Goal: Information Seeking & Learning: Learn about a topic

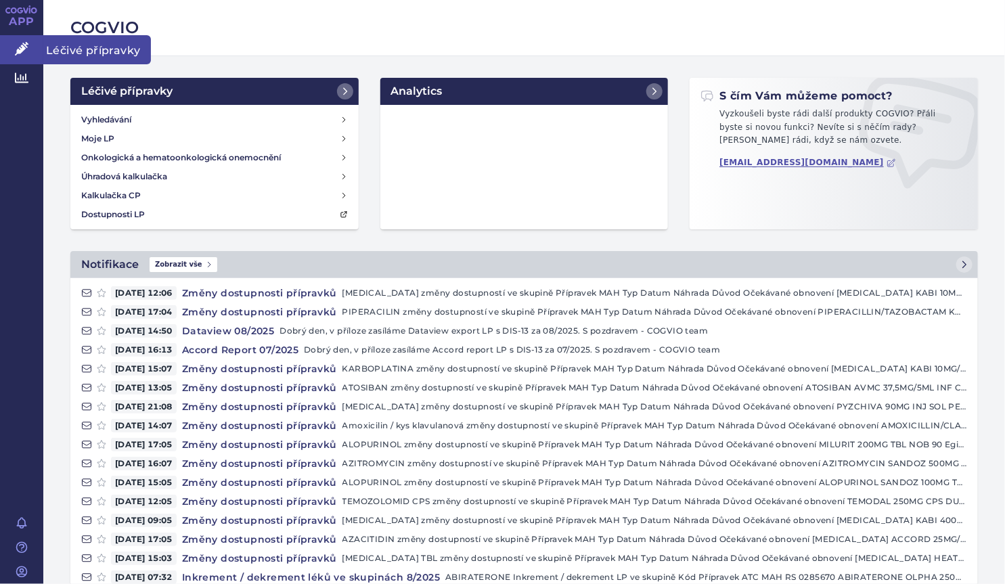
click at [62, 49] on span "Léčivé přípravky" at bounding box center [97, 49] width 108 height 28
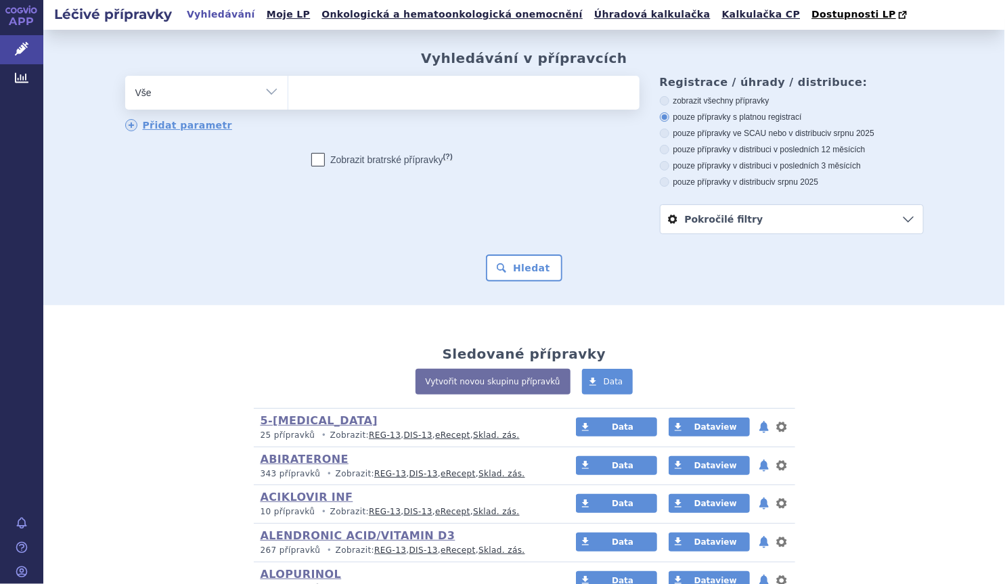
click at [258, 92] on select "Vše Přípravek/SUKL kód MAH VPOIS ATC/Aktivní látka Léková forma Síla" at bounding box center [206, 91] width 162 height 30
select select "filter-atc-group"
click at [125, 76] on select "Vše Přípravek/SUKL kód MAH VPOIS ATC/Aktivní látka Léková forma Síla" at bounding box center [206, 91] width 162 height 30
drag, startPoint x: 145, startPoint y: 230, endPoint x: 160, endPoint y: 203, distance: 30.9
click at [145, 227] on div "odstranit Vše Přípravek/SUKL kód MAH VPOIS ATC/Aktivní látka" at bounding box center [524, 155] width 798 height 158
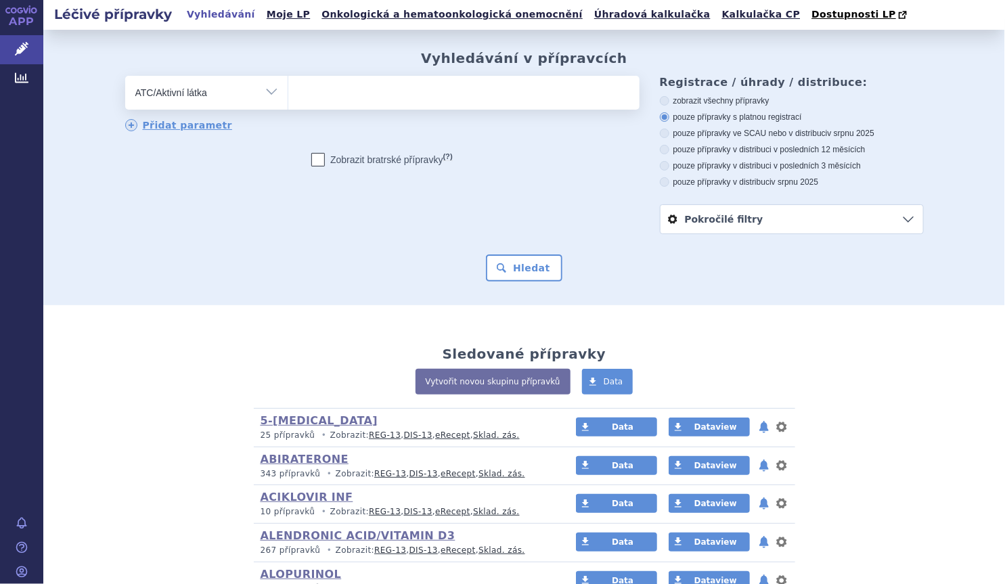
click at [328, 99] on ul at bounding box center [463, 90] width 351 height 28
click at [288, 99] on select at bounding box center [288, 92] width 1 height 34
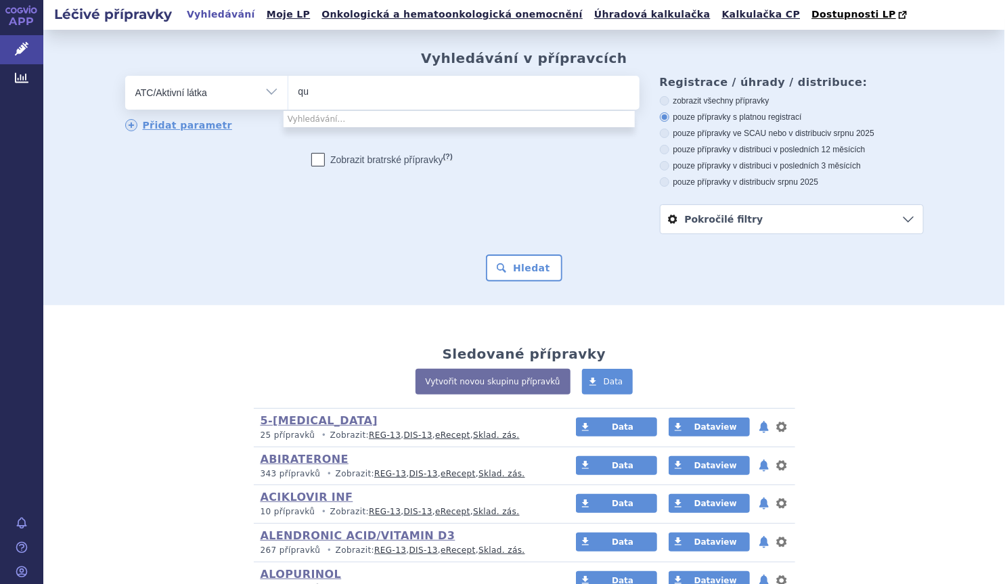
type input "q"
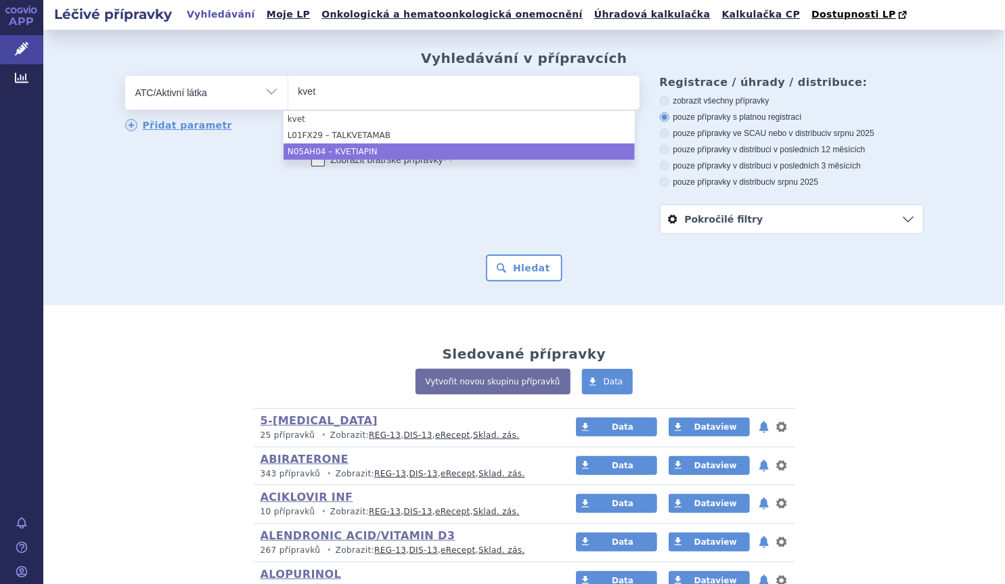
type input "kvet"
select select "N05AH04"
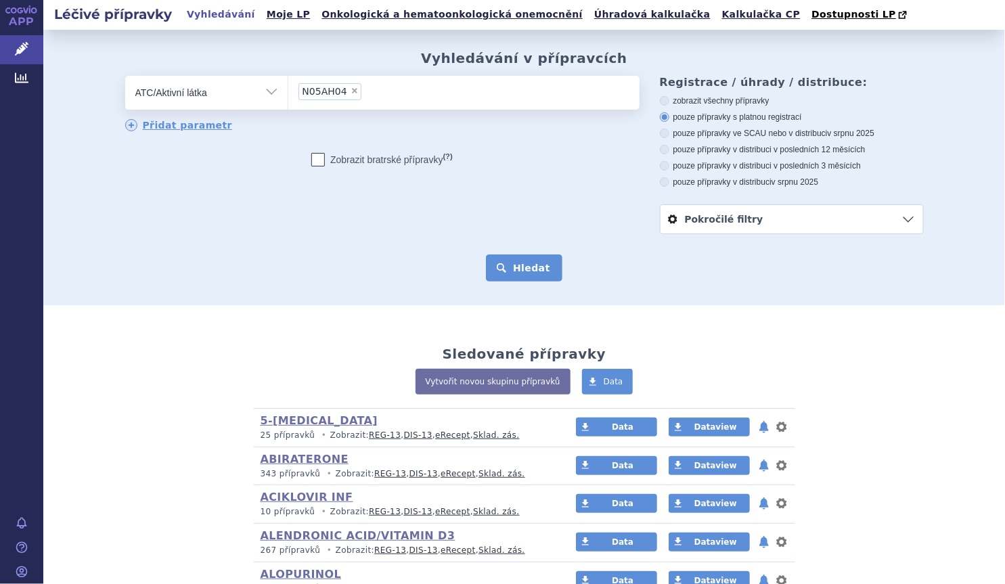
click at [519, 264] on button "Hledat" at bounding box center [524, 267] width 76 height 27
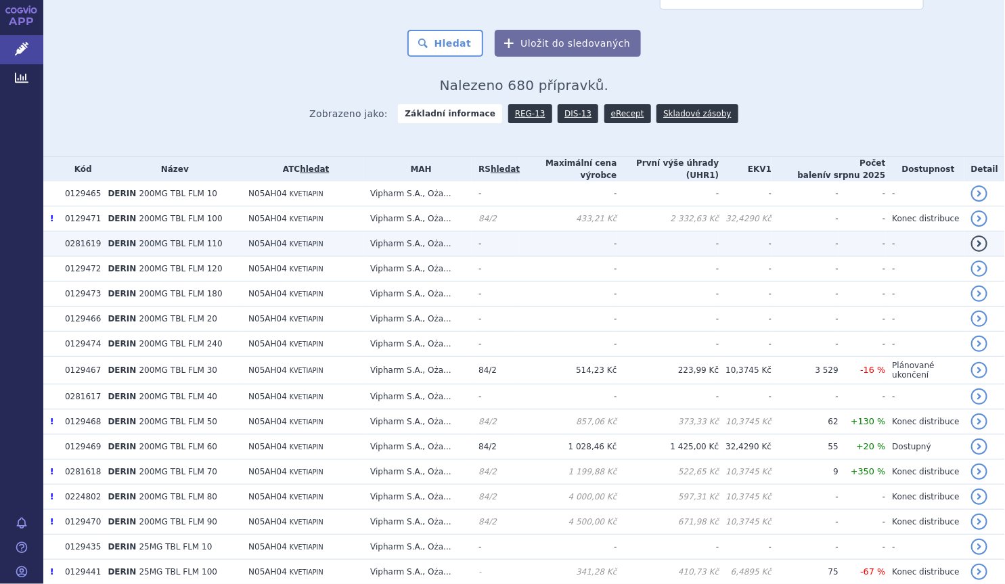
scroll to position [246, 0]
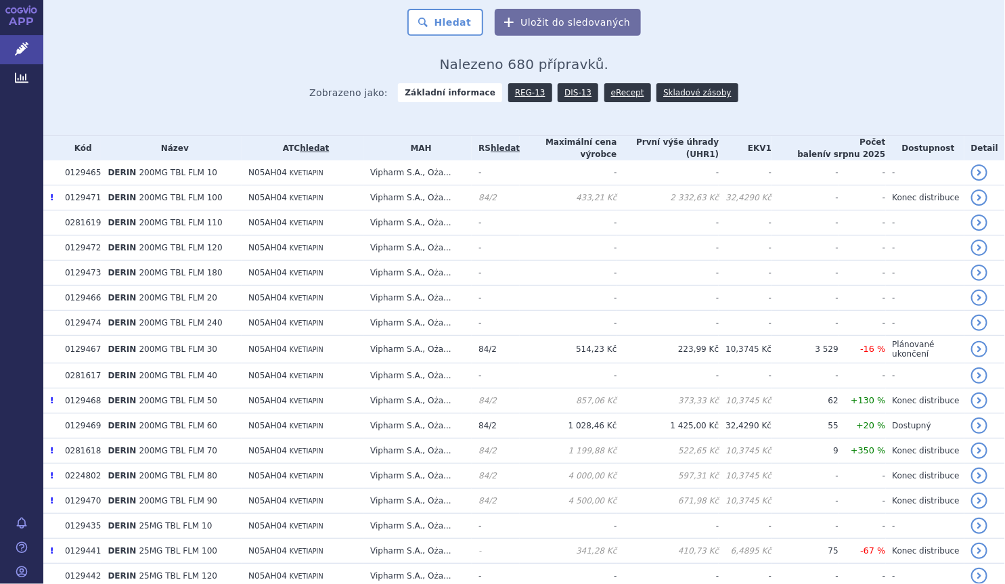
click at [7, 186] on div "APP Léčivé přípravky Analytics Notifikace Nápověda Marek Šebrle" at bounding box center [21, 292] width 43 height 584
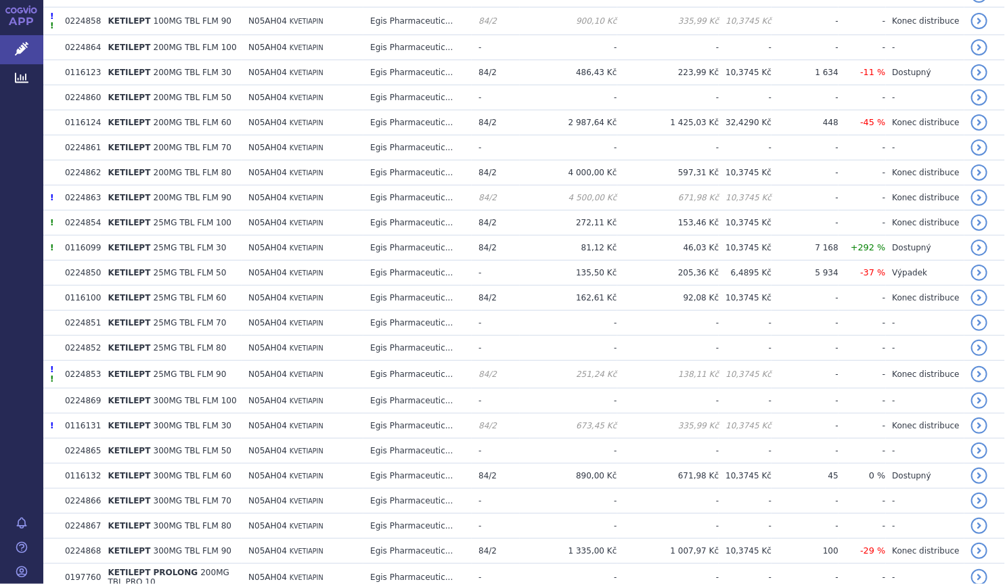
scroll to position [1907, 0]
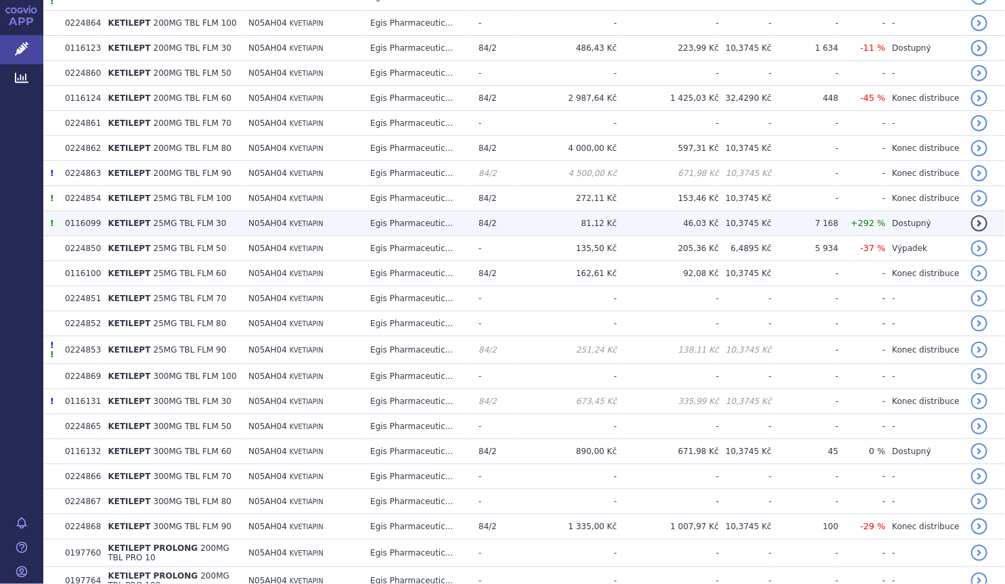
click at [240, 211] on td "KETILEPT 25MG TBL FLM 30" at bounding box center [171, 223] width 141 height 25
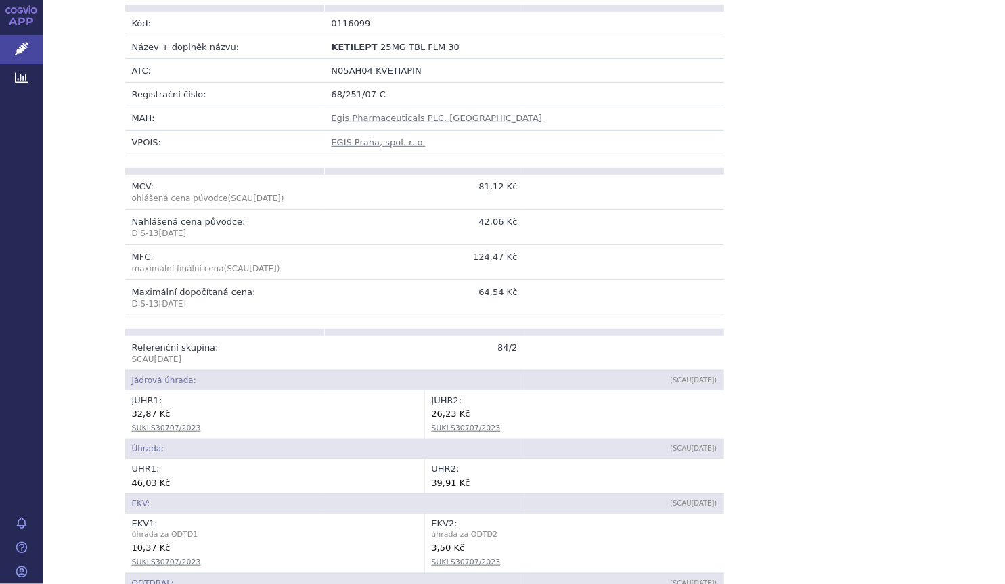
scroll to position [246, 0]
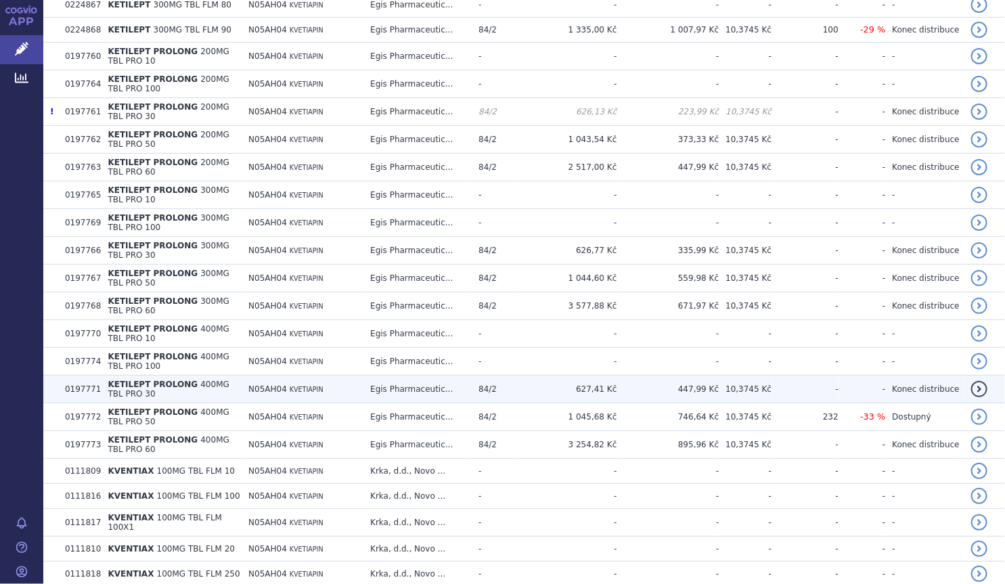
scroll to position [2439, 0]
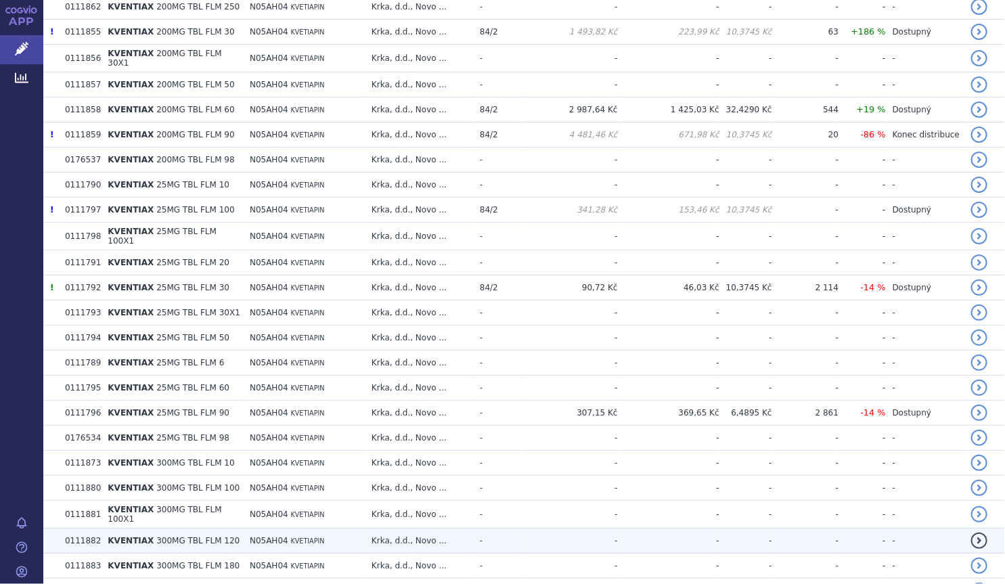
scroll to position [3424, 0]
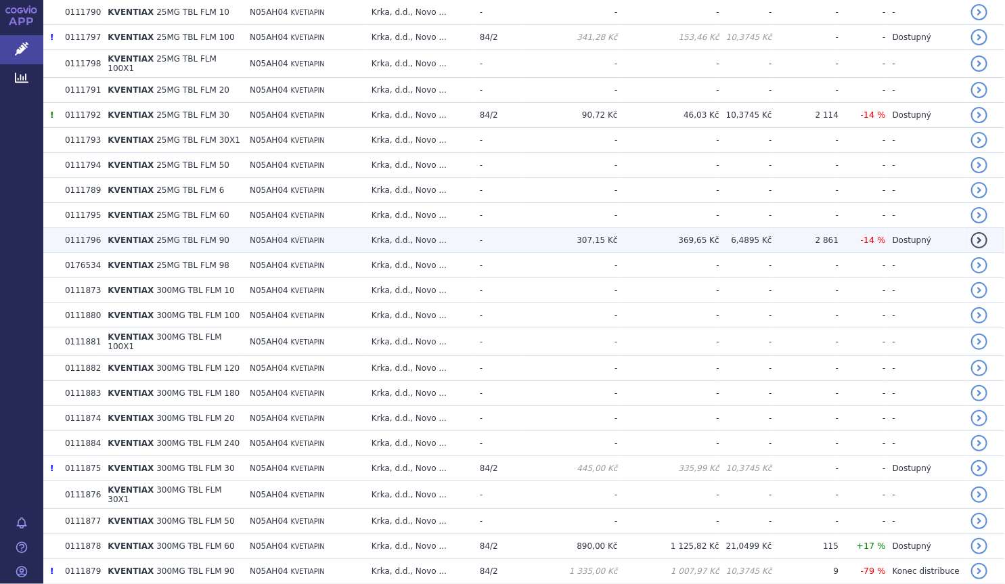
click at [235, 228] on td "KVENTIAX 25MG TBL FLM 90" at bounding box center [172, 240] width 142 height 25
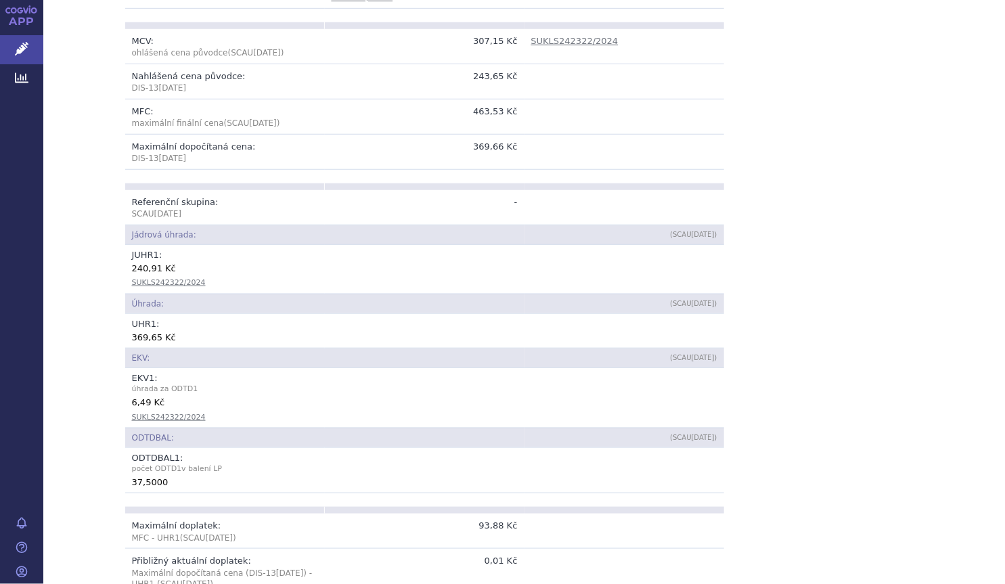
scroll to position [307, 0]
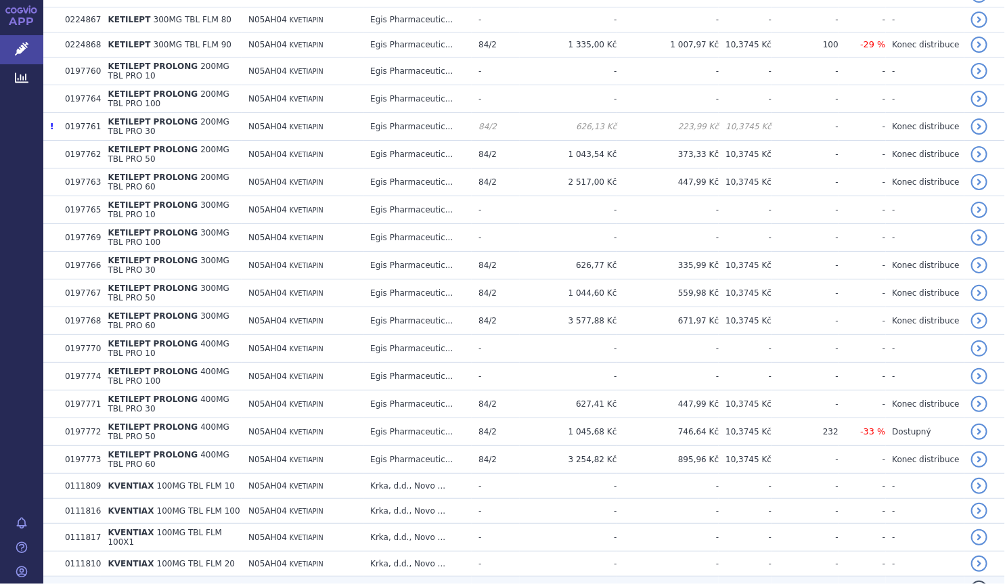
scroll to position [2439, 0]
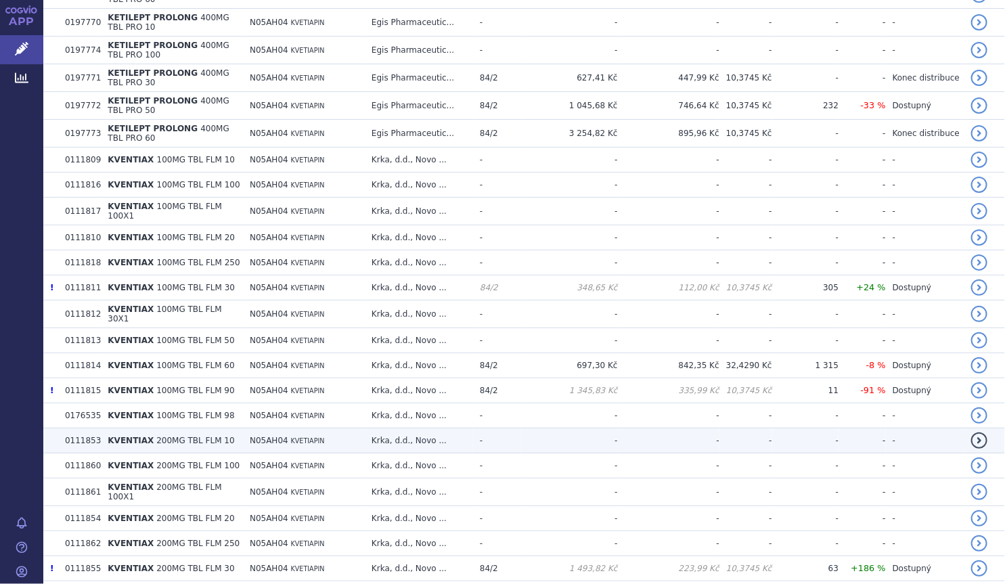
scroll to position [2747, 0]
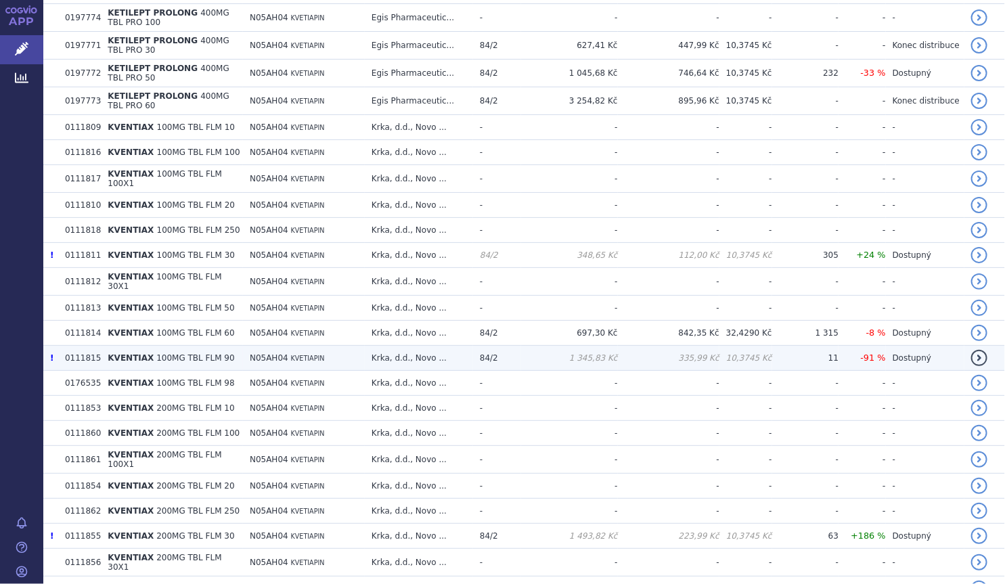
click at [228, 346] on td "KVENTIAX 100MG TBL FLM 90" at bounding box center [172, 358] width 142 height 25
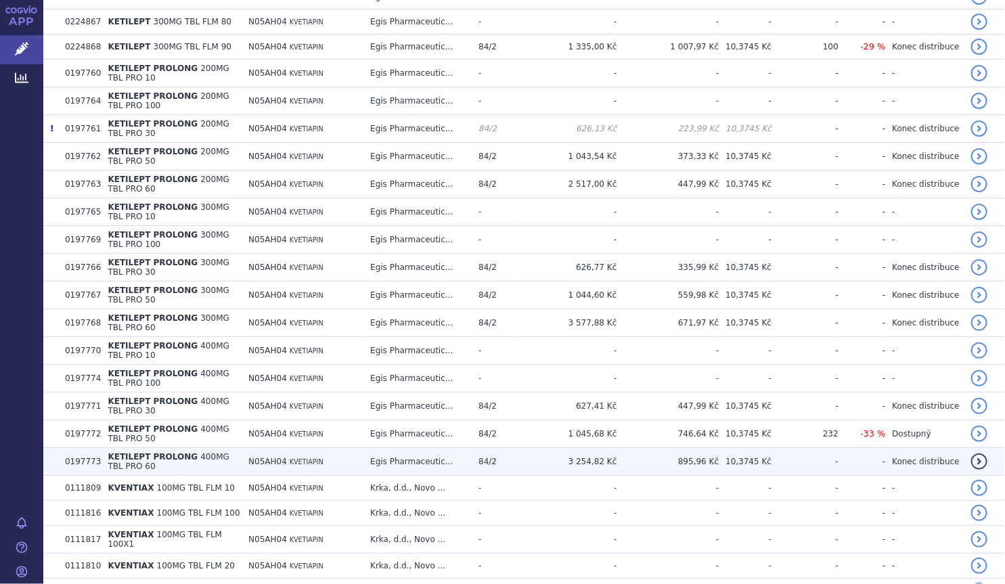
scroll to position [2439, 0]
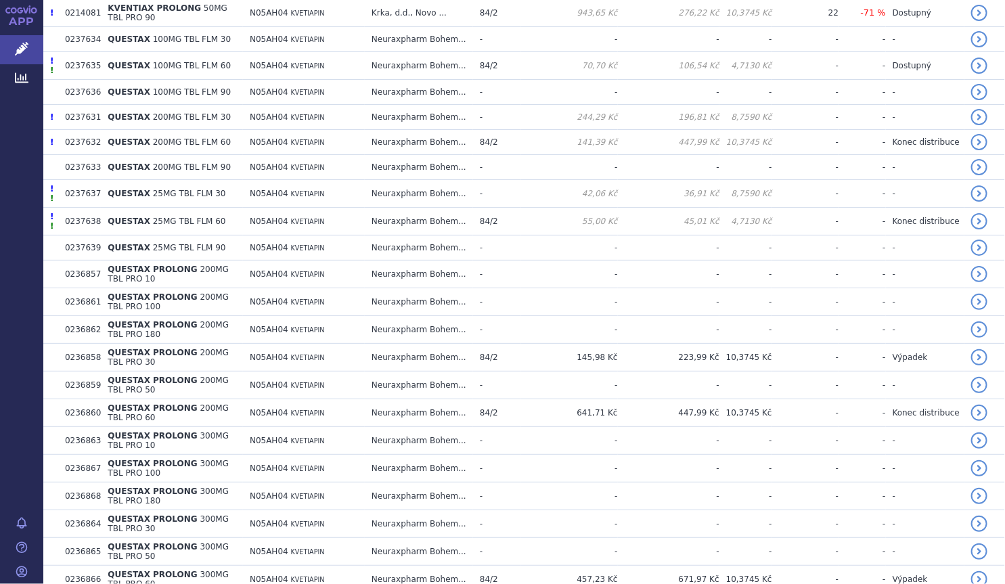
scroll to position [4949, 0]
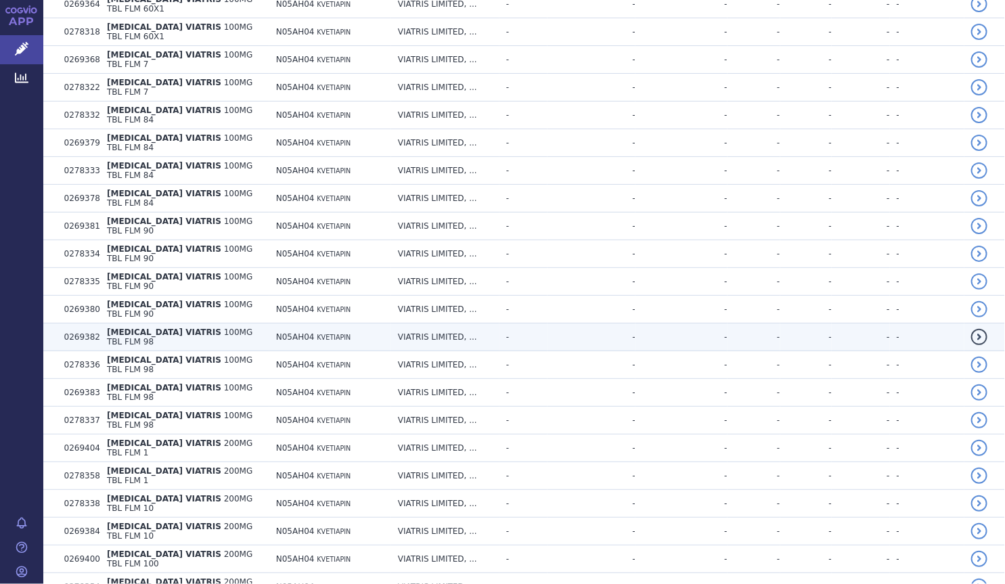
scroll to position [7440, 0]
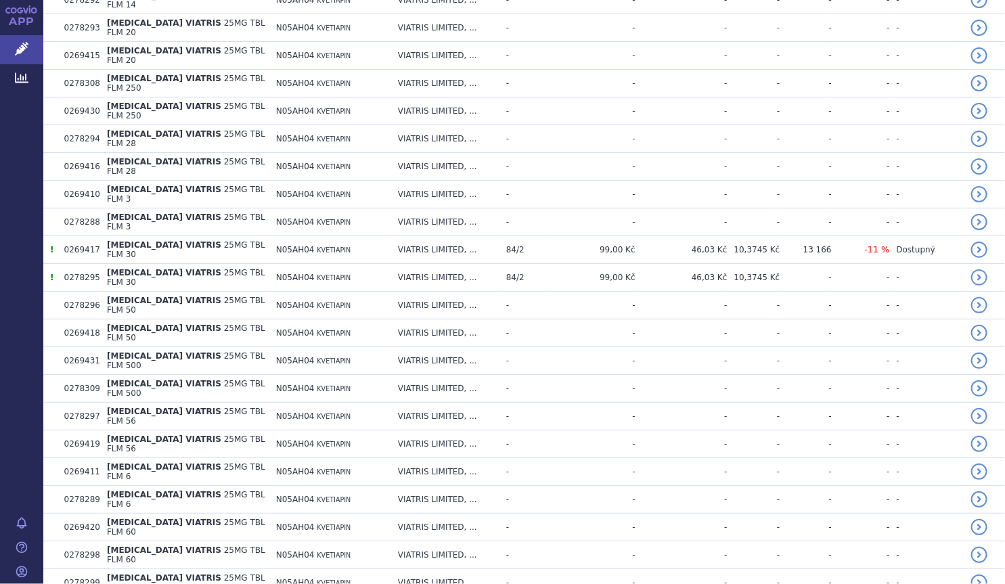
scroll to position [9935, 0]
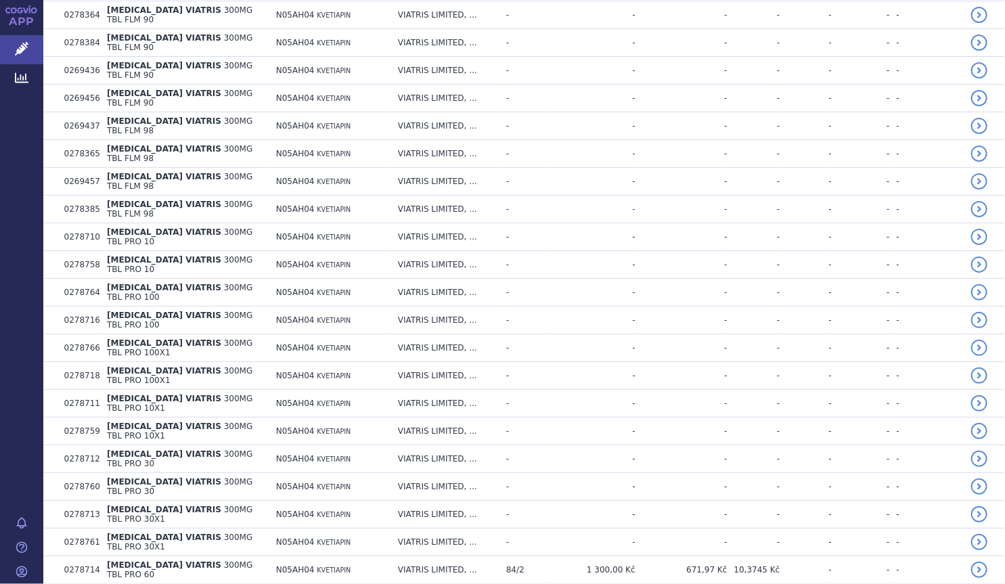
scroll to position [12396, 0]
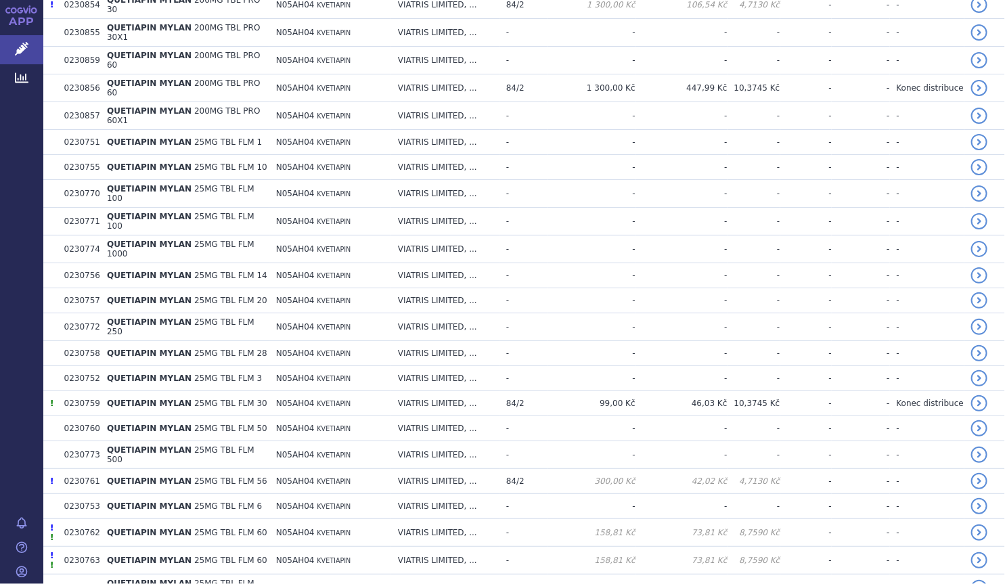
scroll to position [14933, 0]
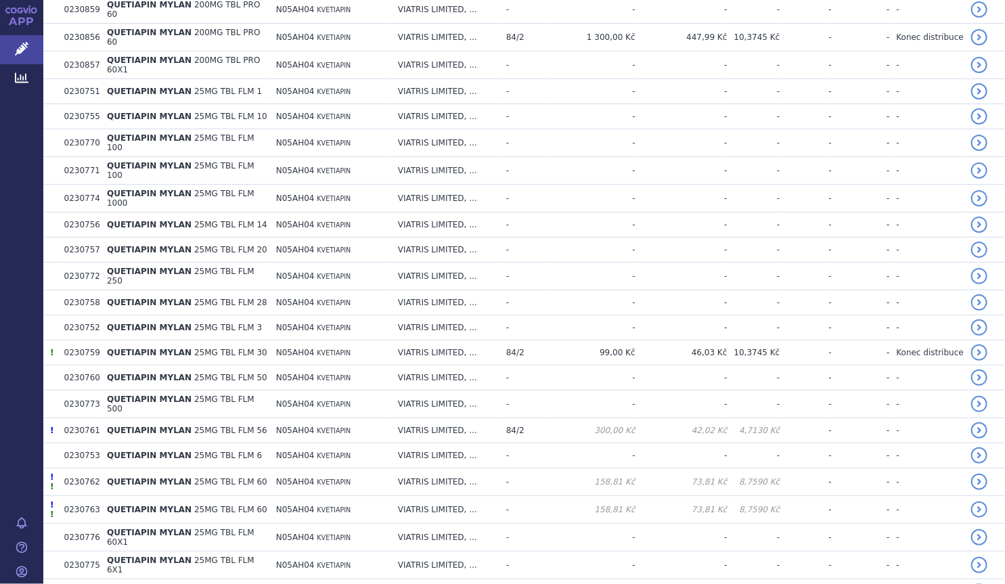
drag, startPoint x: 517, startPoint y: 518, endPoint x: 518, endPoint y: 510, distance: 7.6
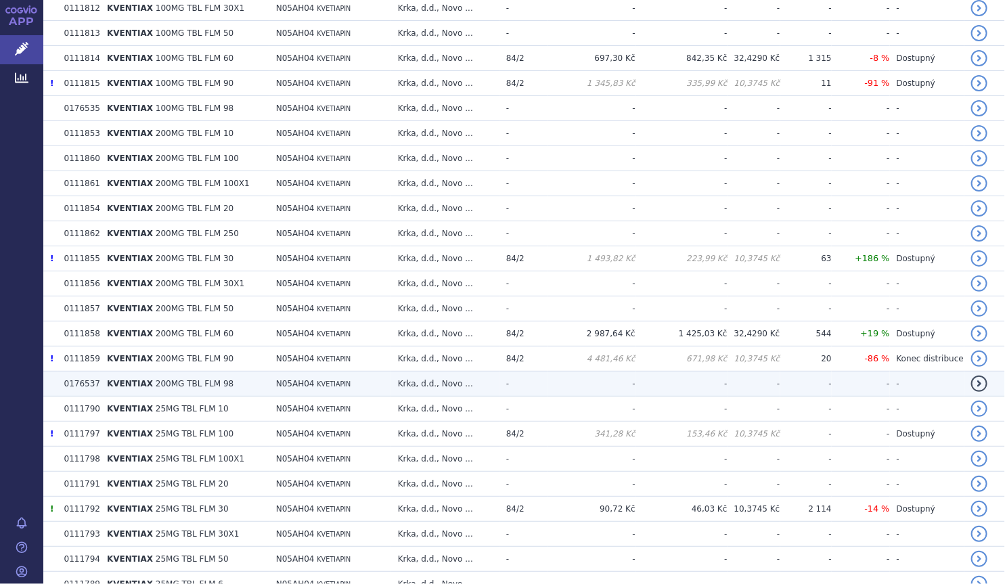
scroll to position [2838, 0]
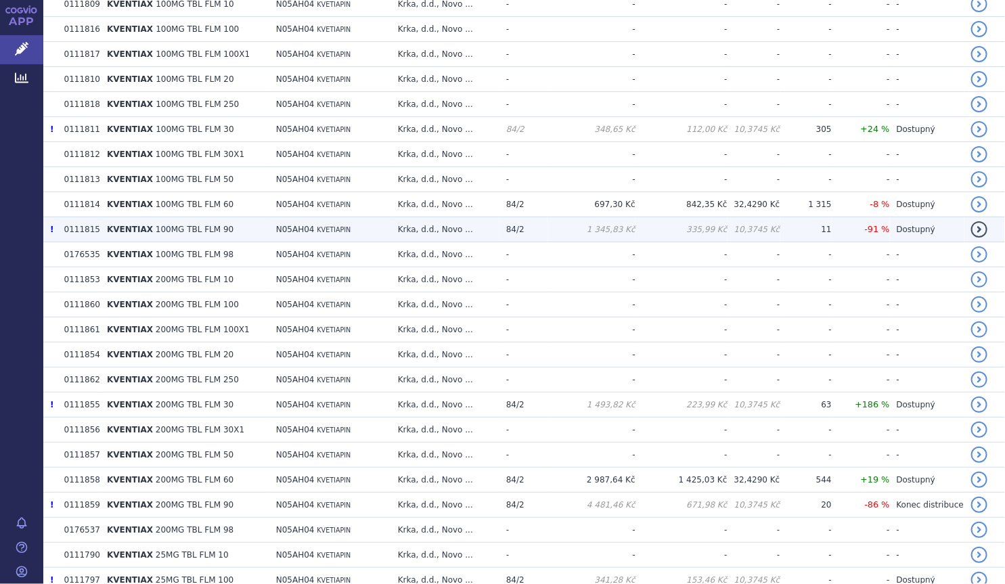
click at [218, 217] on td "KVENTIAX 100MG TBL FLM 90" at bounding box center [184, 229] width 169 height 25
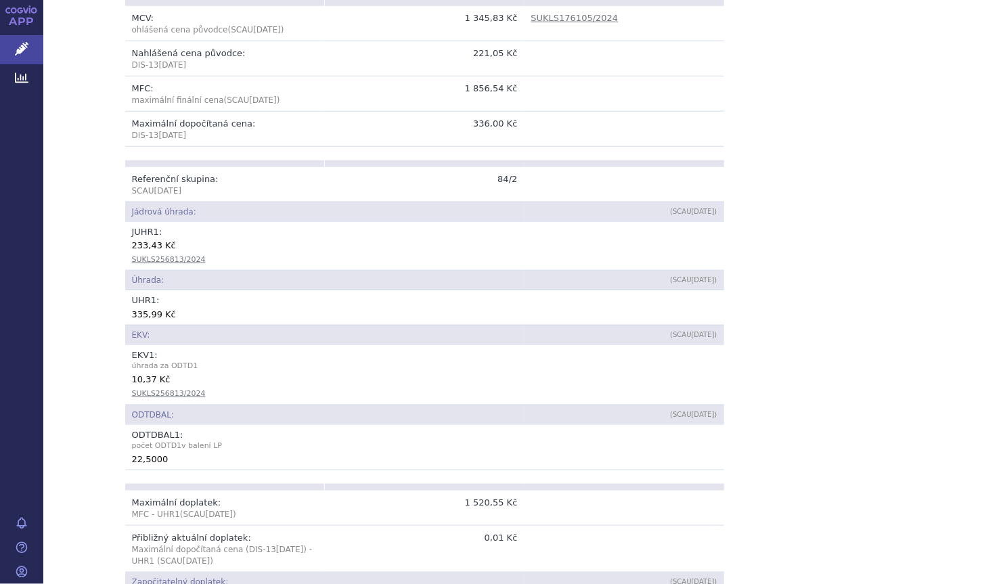
scroll to position [615, 0]
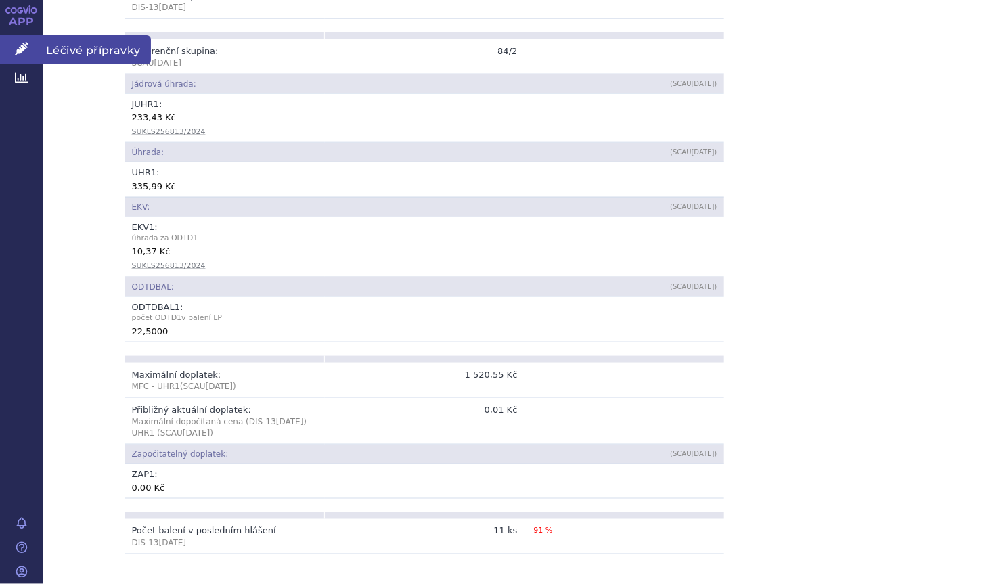
click at [28, 52] on icon at bounding box center [22, 49] width 14 height 14
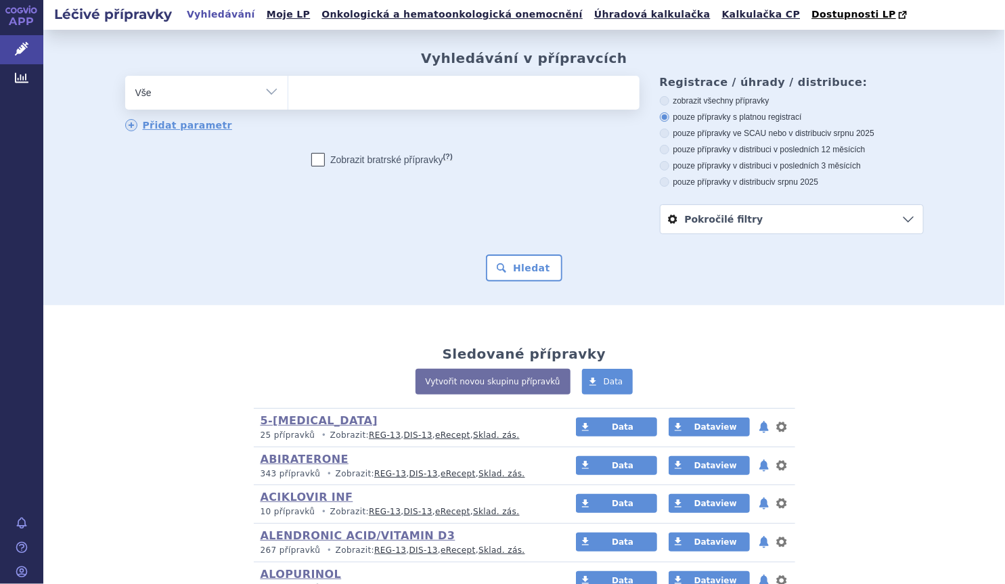
click at [176, 101] on select "Vše Přípravek/SUKL kód MAH VPOIS ATC/Aktivní látka Léková forma Síla" at bounding box center [206, 91] width 162 height 30
click at [168, 90] on select "Vše Přípravek/SUKL kód MAH VPOIS ATC/Aktivní látka Léková forma Síla" at bounding box center [206, 91] width 162 height 30
select select "filter-atc-group"
click at [125, 76] on select "Vše Přípravek/SUKL kód MAH VPOIS ATC/Aktivní látka Léková forma Síla" at bounding box center [206, 91] width 162 height 30
click at [334, 98] on ul at bounding box center [463, 90] width 351 height 28
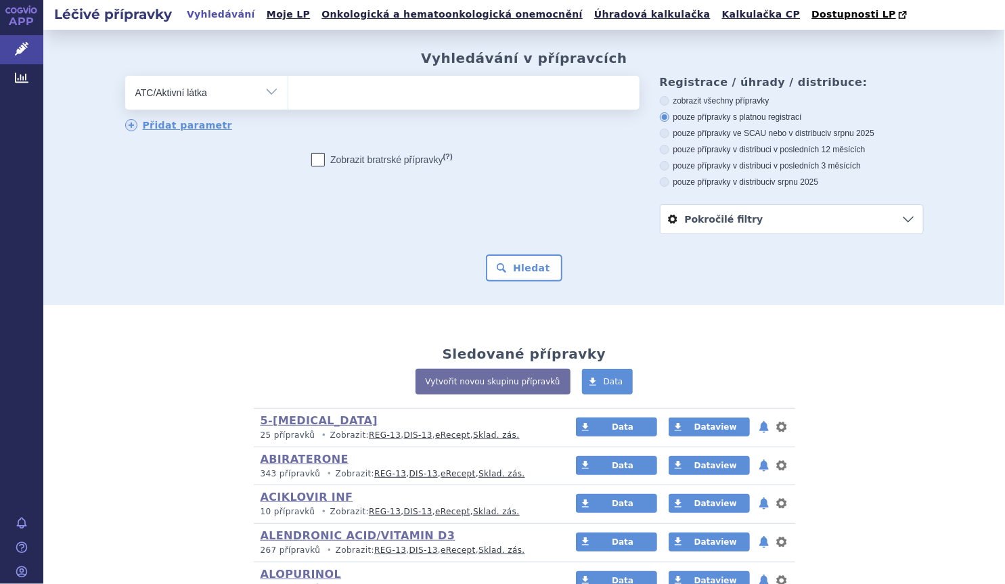
click at [288, 98] on select at bounding box center [288, 92] width 1 height 34
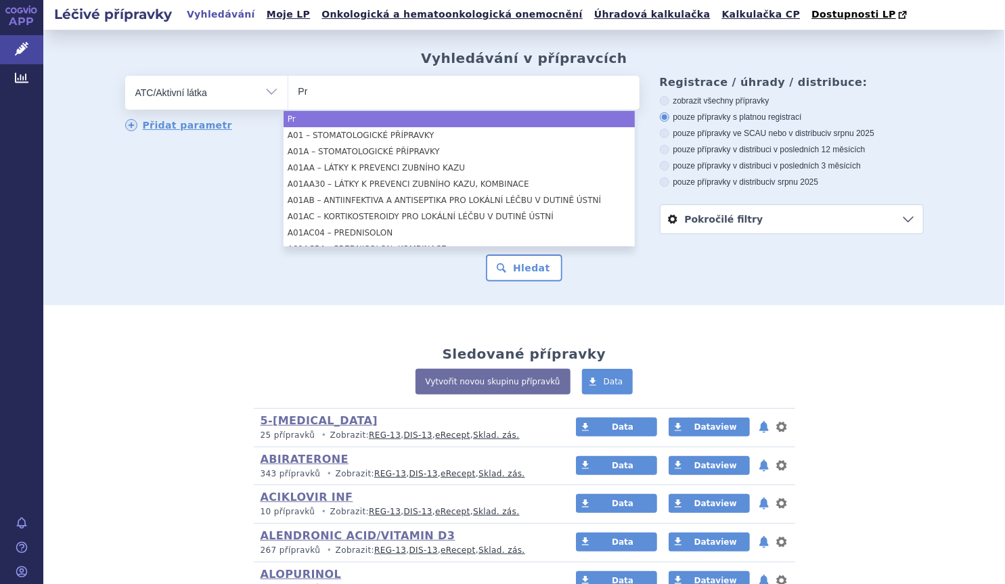
type input "P"
type input "p"
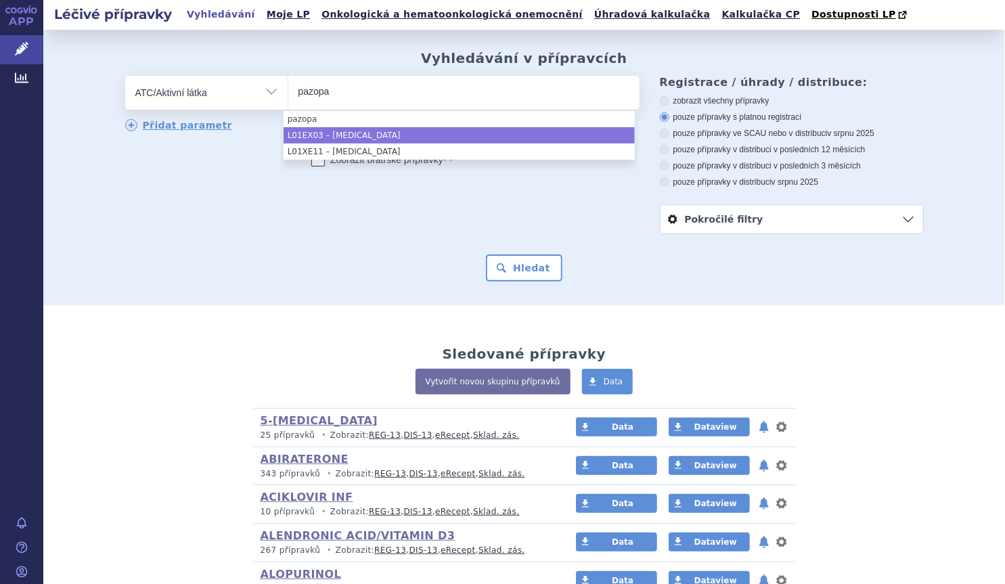
type input "pazopa"
select select "L01EX03"
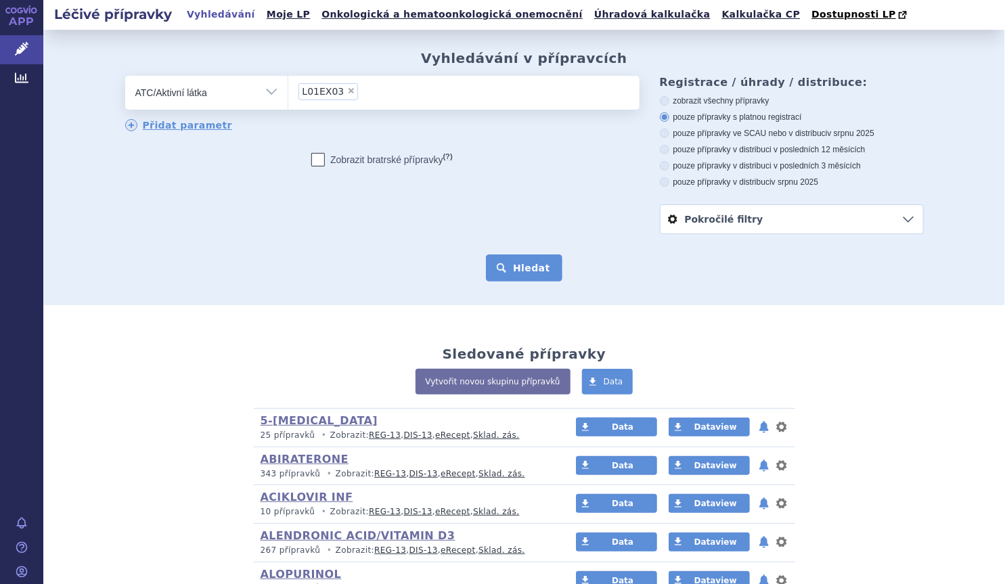
click at [526, 271] on button "Hledat" at bounding box center [524, 267] width 76 height 27
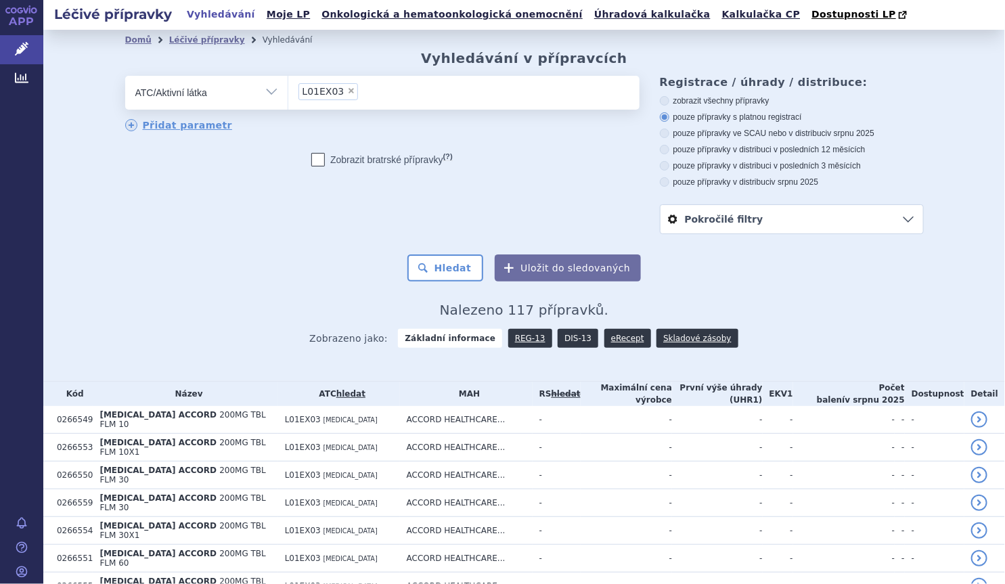
click at [568, 337] on link "DIS-13" at bounding box center [578, 338] width 41 height 19
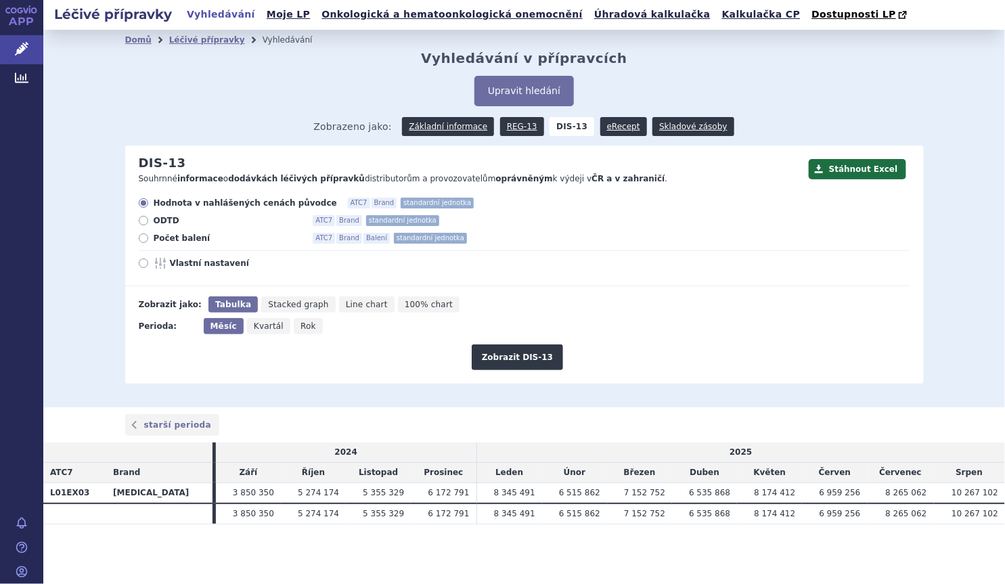
click at [189, 244] on span "Počet balení" at bounding box center [228, 238] width 149 height 11
click at [149, 244] on input "Počet balení ATC7 Brand Balení standardní jednotka" at bounding box center [144, 239] width 9 height 9
radio input "true"
click at [489, 359] on button "Zobrazit DIS-13" at bounding box center [517, 357] width 91 height 26
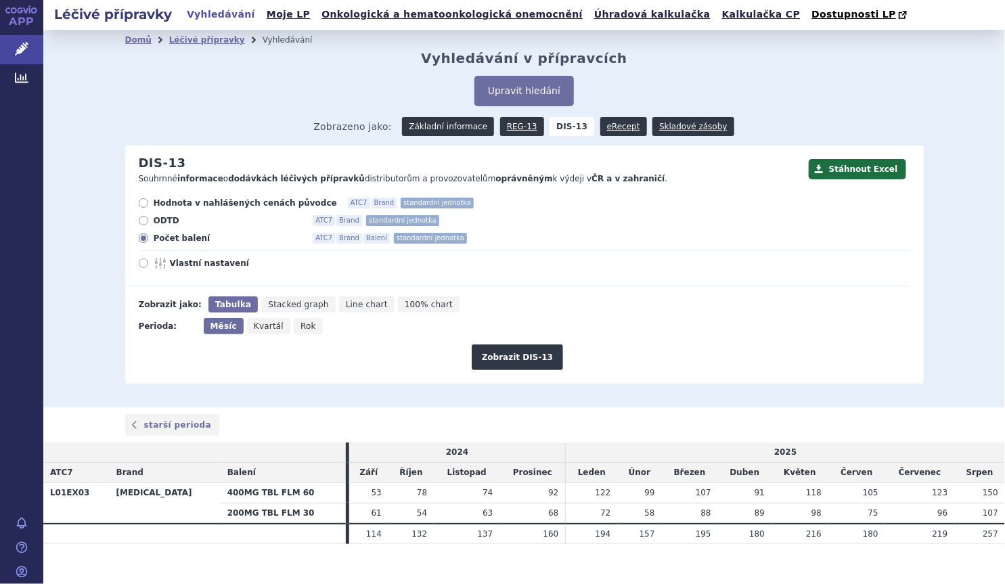
click at [472, 127] on link "Základní informace" at bounding box center [448, 126] width 92 height 19
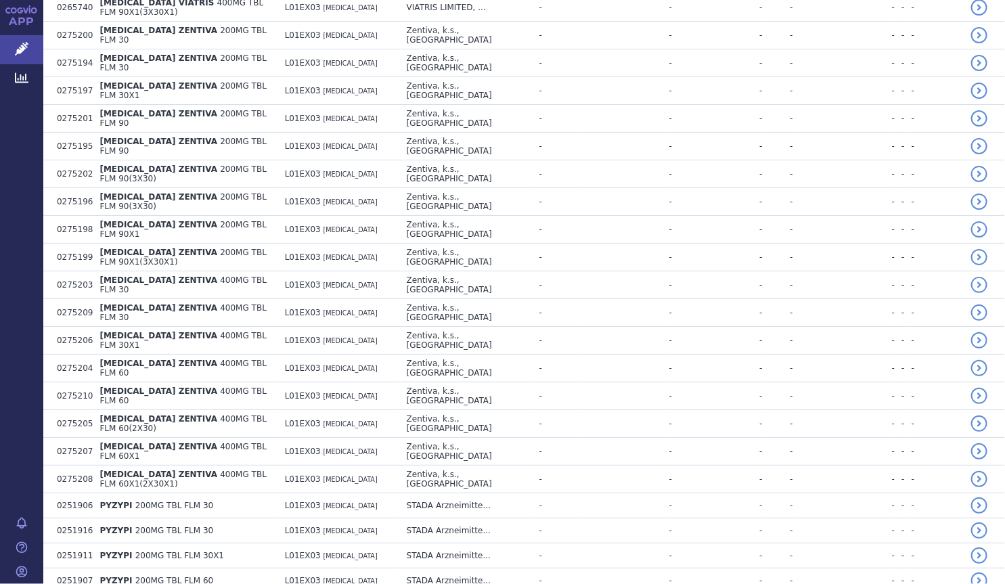
scroll to position [2414, 0]
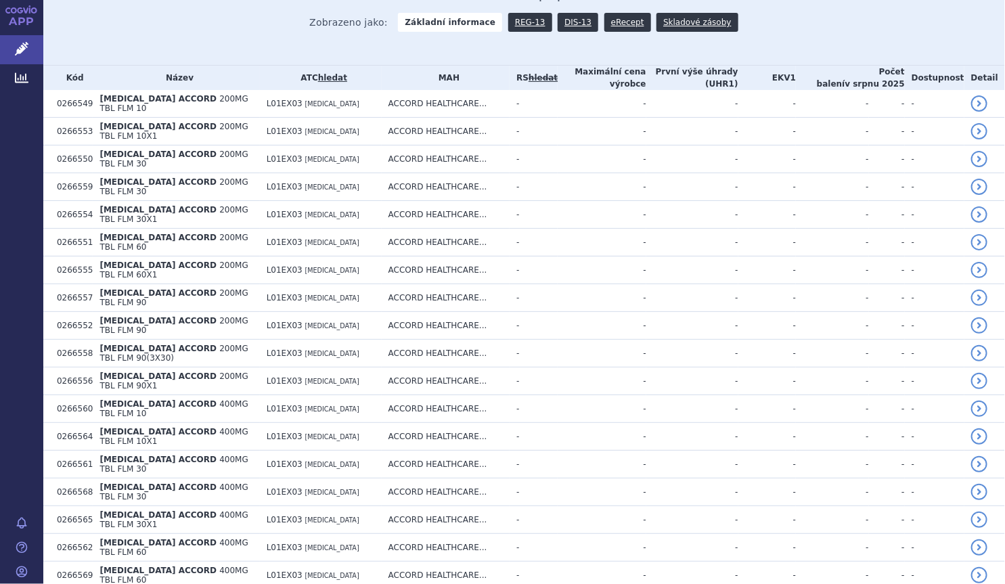
scroll to position [0, 0]
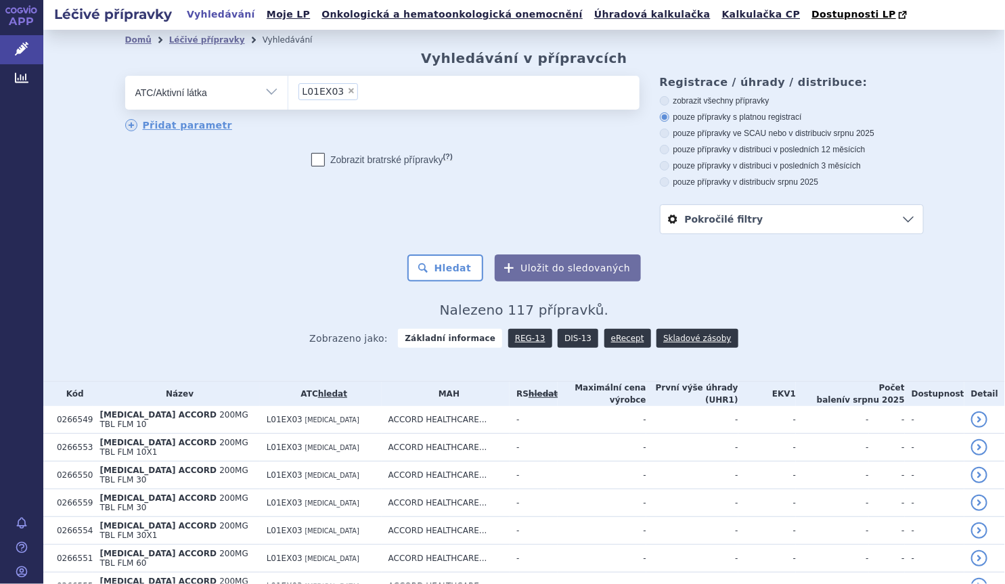
click at [564, 340] on link "DIS-13" at bounding box center [578, 338] width 41 height 19
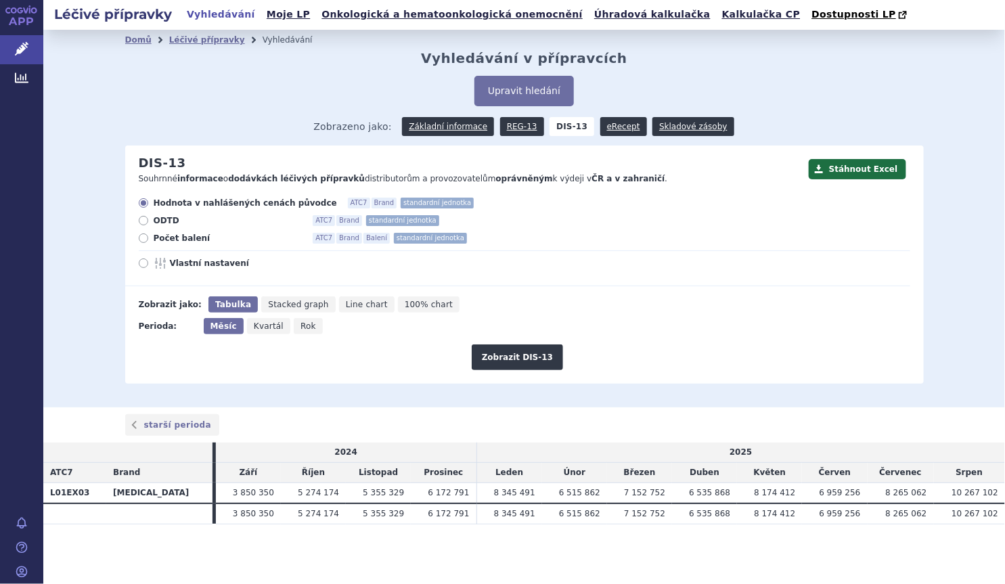
click at [152, 244] on label "Počet balení ATC7 Brand Balení standardní jednotka" at bounding box center [524, 238] width 771 height 11
click at [149, 244] on input "Počet balení ATC7 Brand Balení standardní jednotka" at bounding box center [144, 239] width 9 height 9
radio input "true"
click at [520, 355] on button "Zobrazit DIS-13" at bounding box center [517, 357] width 91 height 26
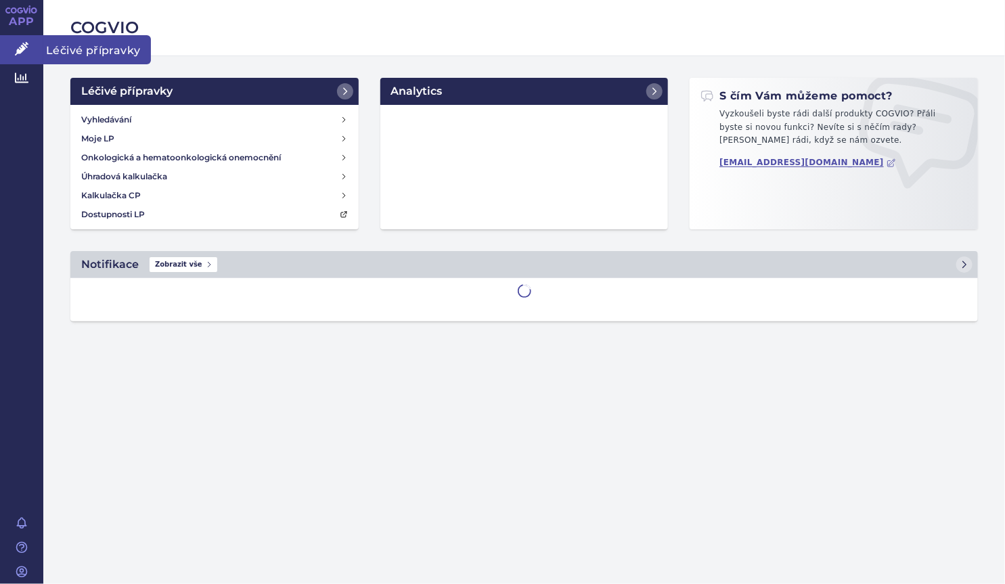
click at [22, 49] on icon at bounding box center [22, 49] width 14 height 14
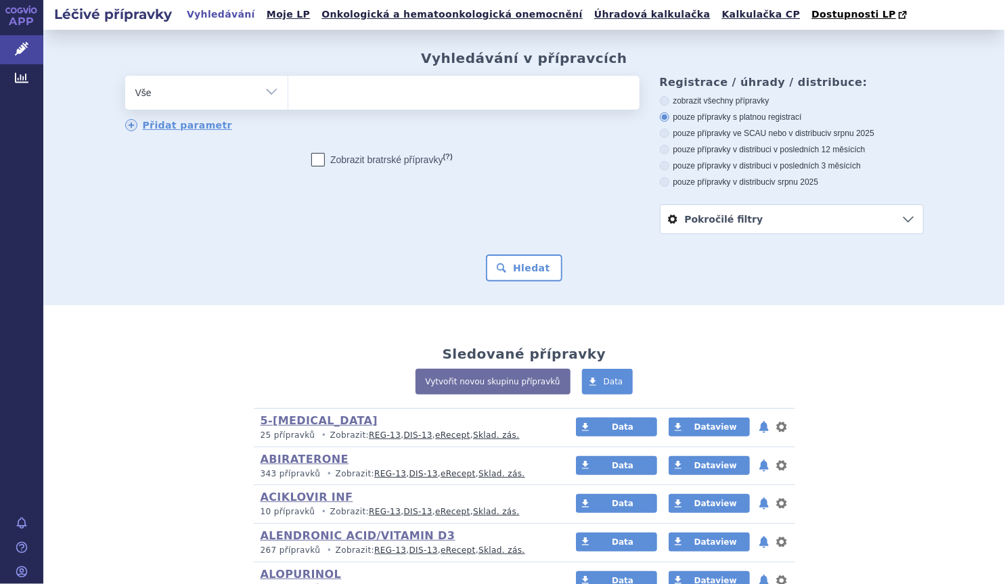
click at [168, 95] on select "Vše Přípravek/SUKL kód MAH VPOIS ATC/Aktivní látka Léková forma Síla" at bounding box center [206, 91] width 162 height 30
click at [171, 82] on select "Vše Přípravek/SUKL kód MAH VPOIS ATC/Aktivní látka Léková forma Síla" at bounding box center [206, 91] width 162 height 30
click at [168, 99] on select "Vše Přípravek/SUKL kód MAH VPOIS ATC/Aktivní látka Léková forma Síla" at bounding box center [206, 91] width 162 height 30
select select "filter-atc-group"
click at [125, 76] on select "Vše Přípravek/SUKL kód MAH VPOIS ATC/Aktivní látka Léková forma Síla" at bounding box center [206, 91] width 162 height 30
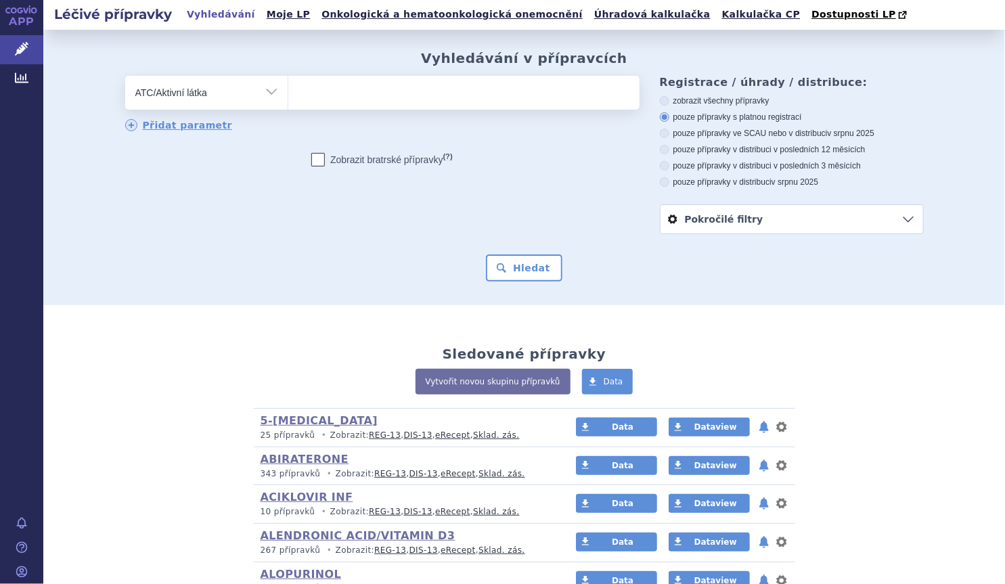
click at [372, 83] on ul at bounding box center [463, 90] width 351 height 28
click at [288, 83] on select at bounding box center [288, 92] width 1 height 34
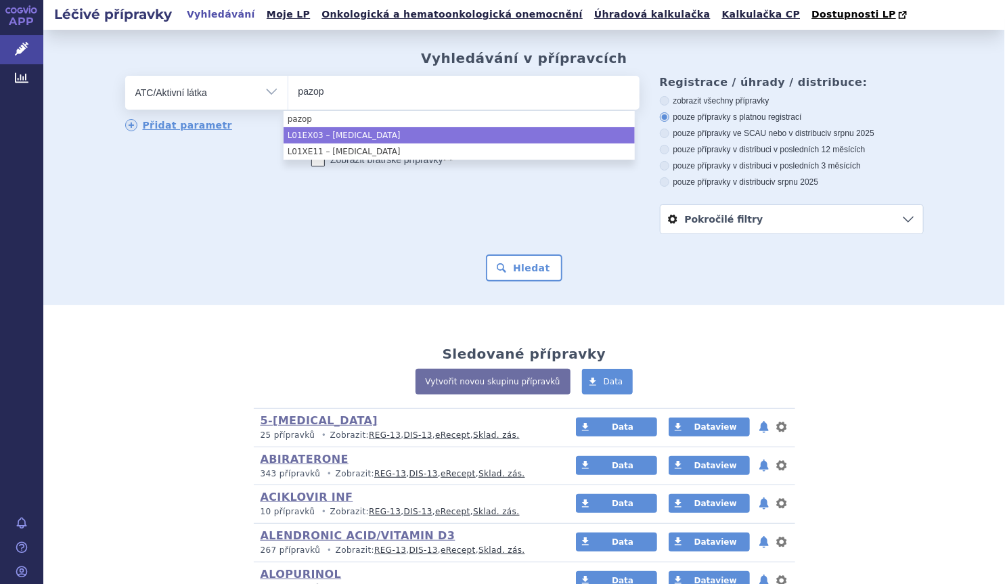
type input "pazop"
select select "L01EX03"
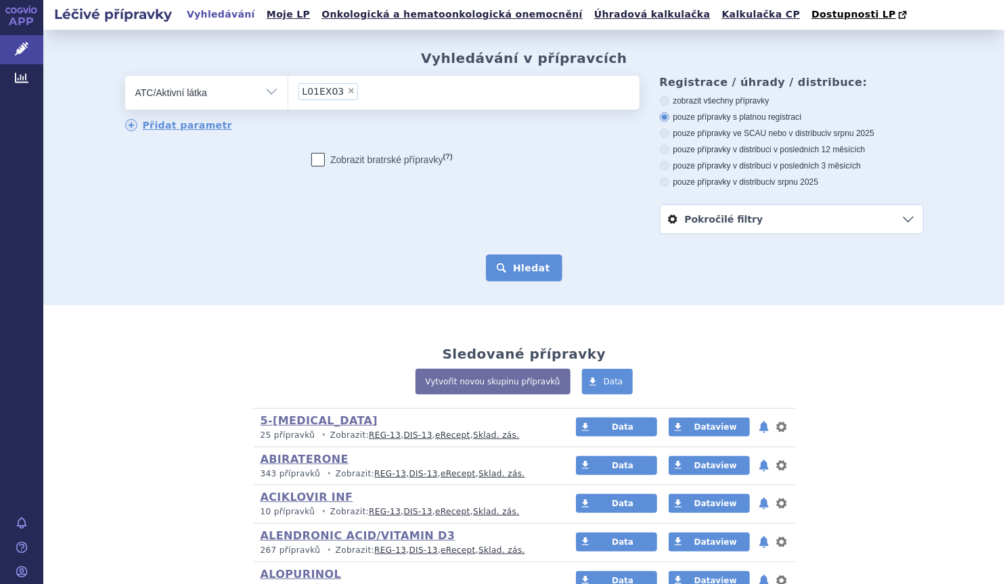
click at [530, 277] on button "Hledat" at bounding box center [524, 267] width 76 height 27
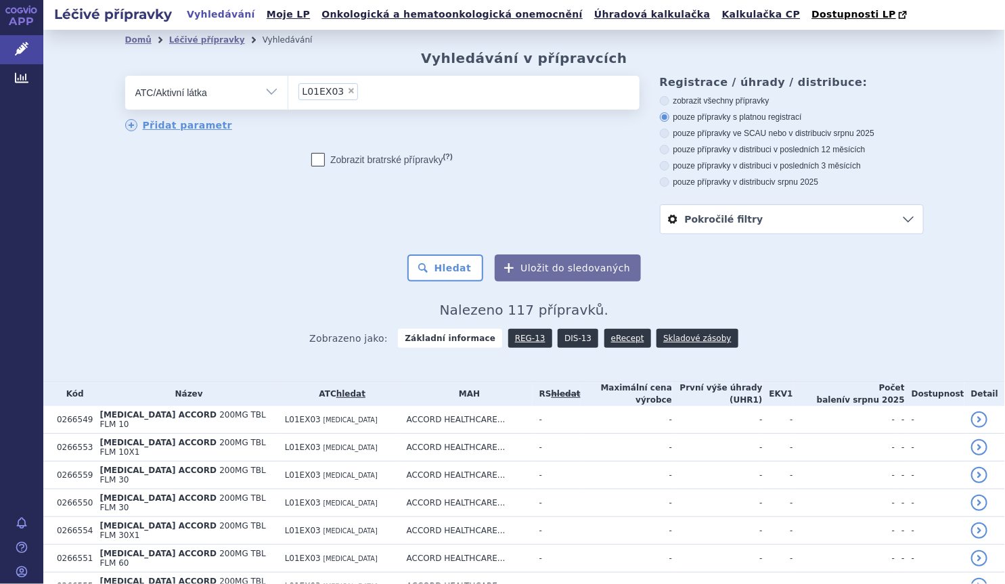
click at [568, 342] on link "DIS-13" at bounding box center [578, 338] width 41 height 19
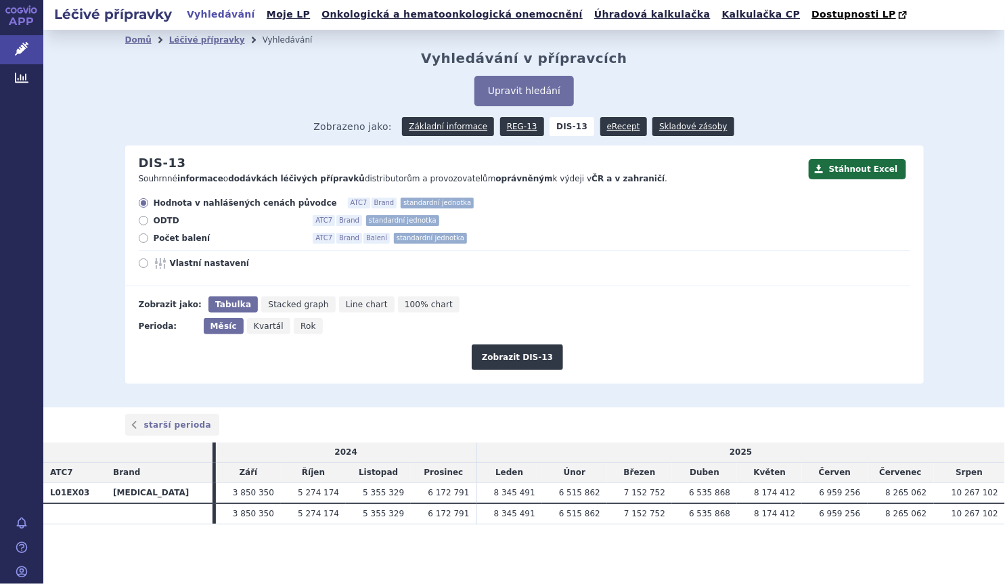
click at [179, 242] on span "Počet balení" at bounding box center [228, 238] width 149 height 11
click at [149, 242] on input "Počet balení ATC7 Brand Balení standardní jednotka" at bounding box center [144, 239] width 9 height 9
radio input "true"
click at [502, 350] on button "Zobrazit DIS-13" at bounding box center [517, 357] width 91 height 26
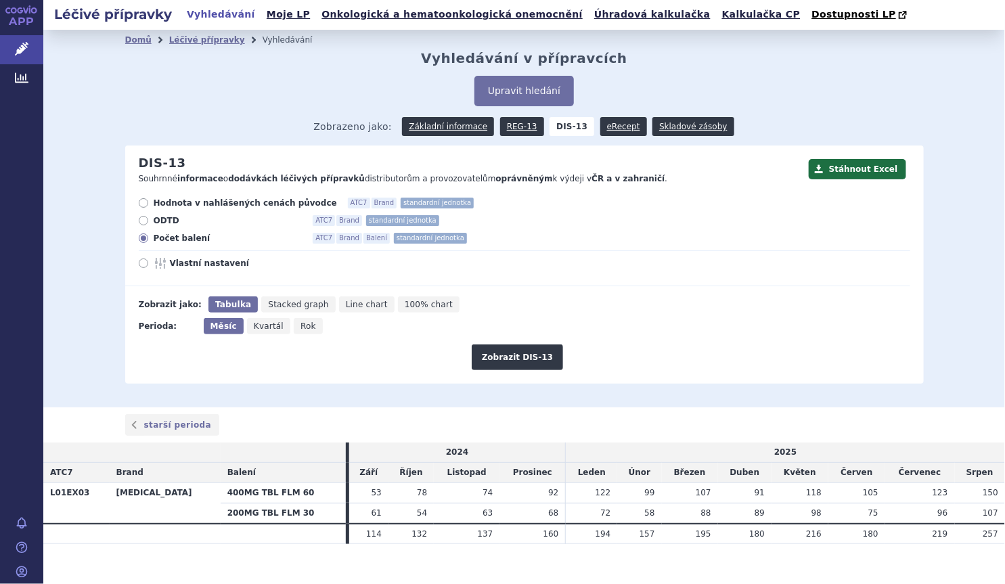
click at [300, 327] on span "Rok" at bounding box center [308, 325] width 16 height 9
click at [295, 327] on input "Rok" at bounding box center [298, 322] width 9 height 9
radio input "true"
click at [503, 349] on button "Zobrazit DIS-13" at bounding box center [517, 357] width 91 height 26
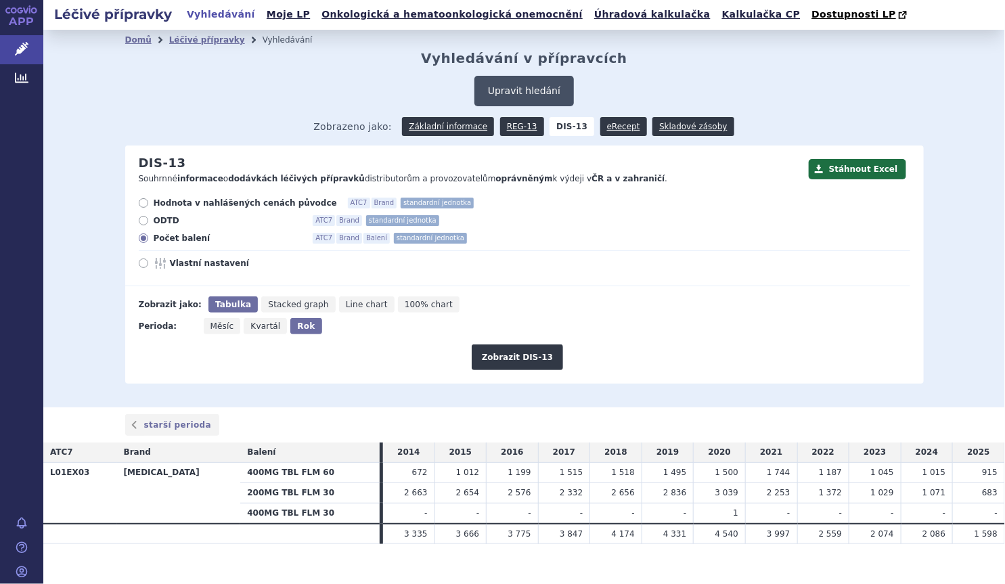
click at [507, 93] on button "Upravit hledání" at bounding box center [523, 91] width 99 height 30
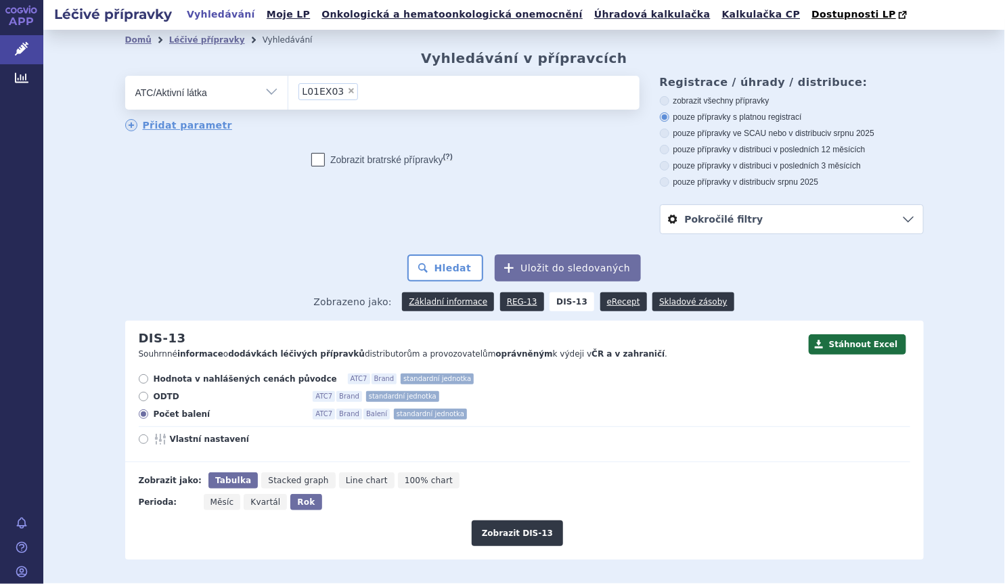
click at [334, 93] on li "× L01EX03" at bounding box center [328, 91] width 60 height 17
click at [288, 93] on select "L01EX03" at bounding box center [288, 92] width 1 height 34
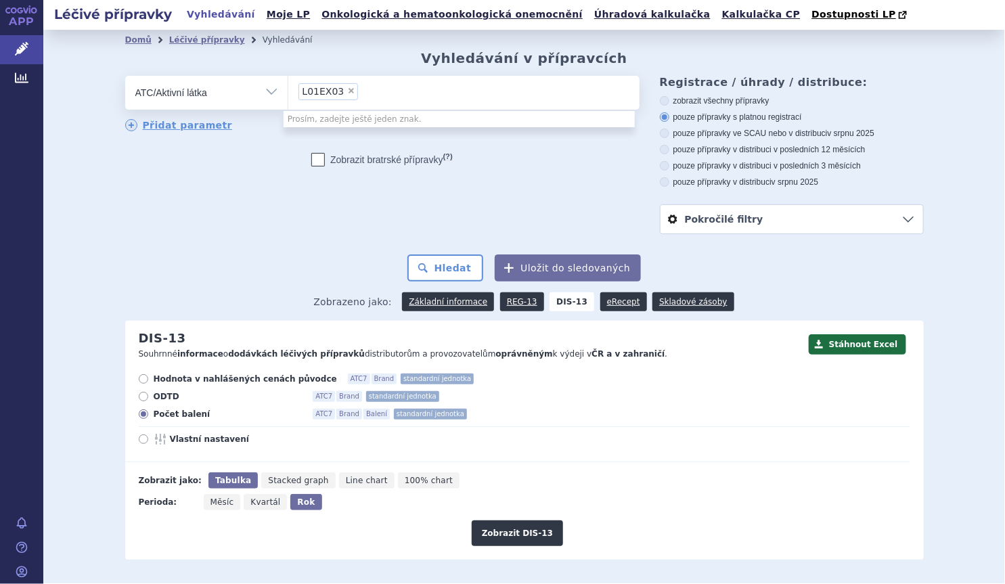
click at [347, 95] on span "×" at bounding box center [351, 91] width 8 height 8
click at [288, 95] on select "L01EX03" at bounding box center [288, 92] width 1 height 34
select select
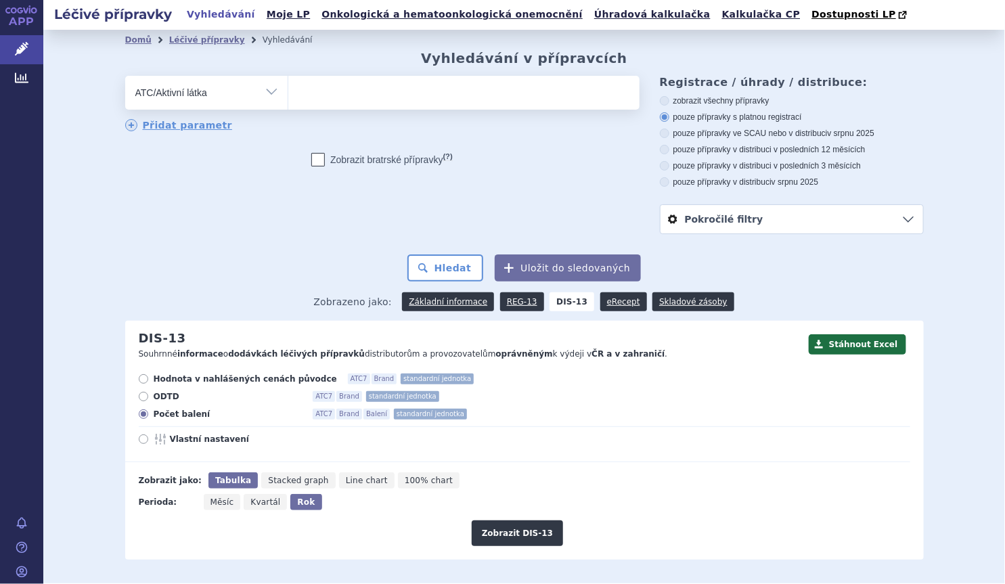
click at [342, 94] on ul at bounding box center [463, 90] width 351 height 28
click at [288, 94] on select at bounding box center [288, 92] width 1 height 34
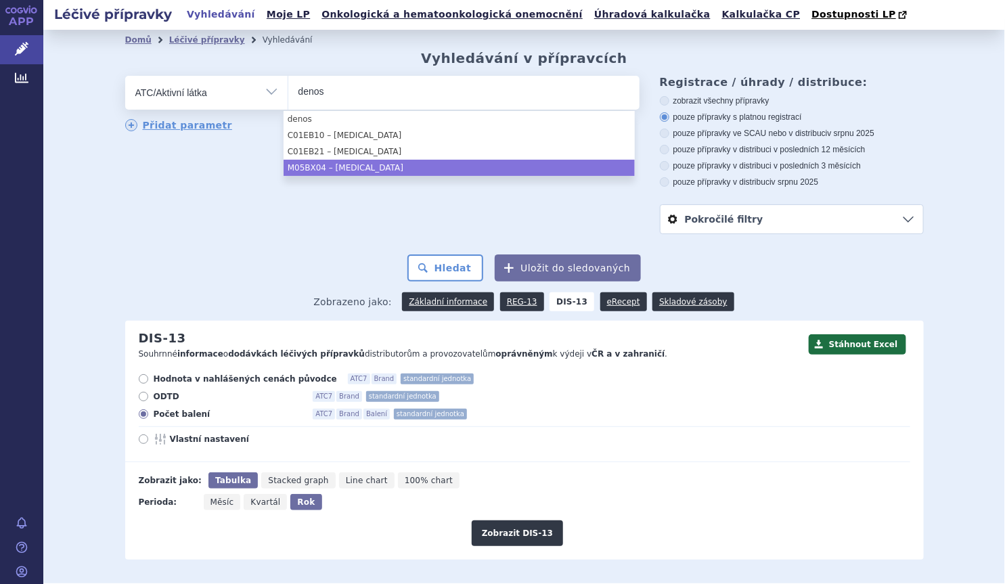
type input "denos"
drag, startPoint x: 365, startPoint y: 164, endPoint x: 384, endPoint y: 168, distance: 18.7
select select "M05BX04"
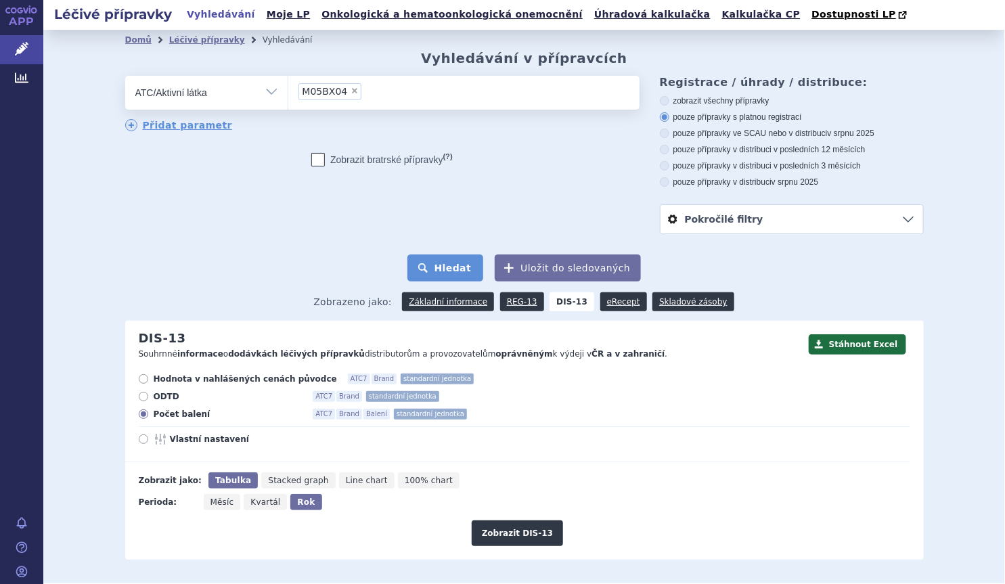
click at [435, 260] on button "Hledat" at bounding box center [445, 267] width 76 height 27
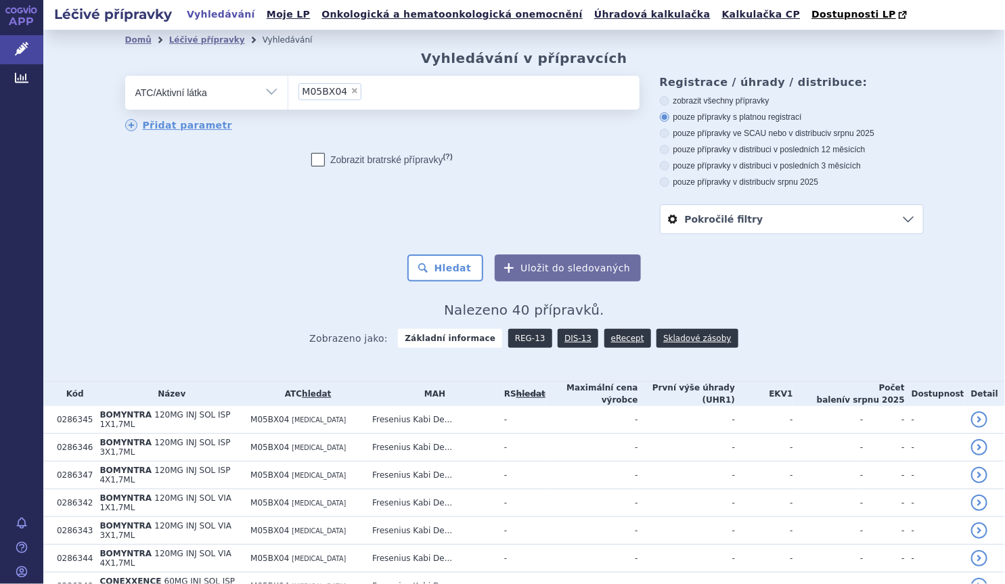
click at [513, 342] on link "REG-13" at bounding box center [530, 338] width 44 height 19
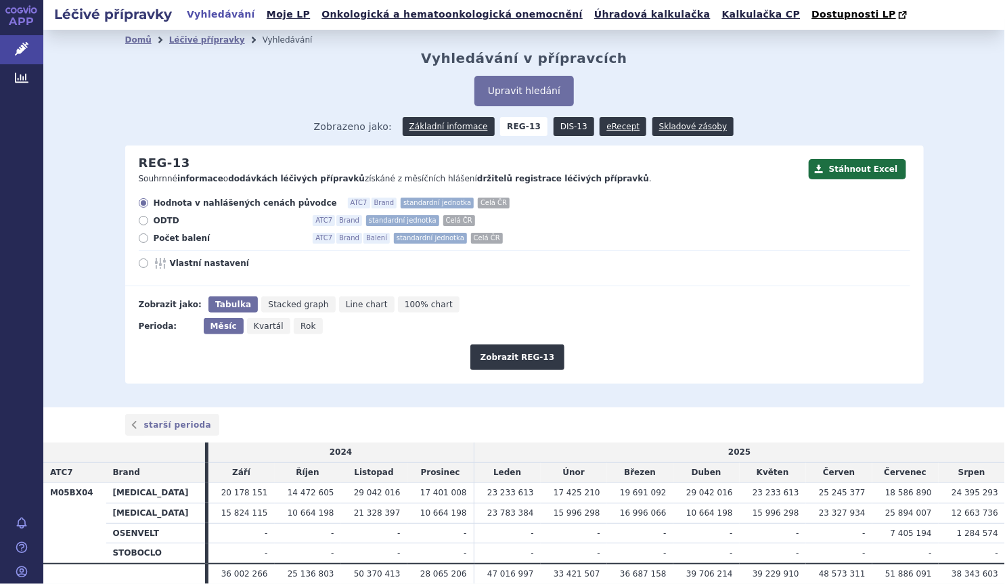
click at [573, 124] on link "DIS-13" at bounding box center [573, 126] width 41 height 19
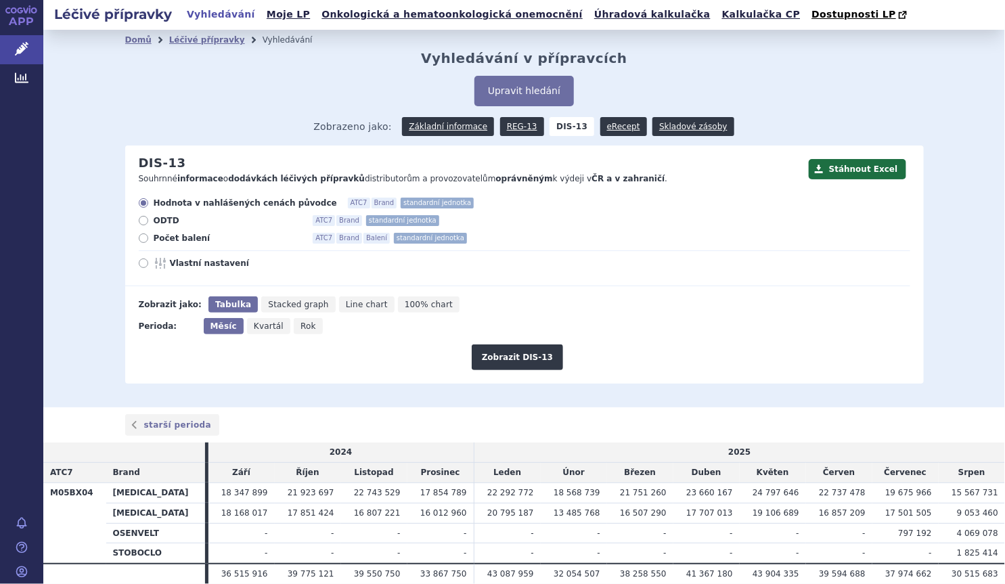
click at [198, 237] on span "Počet balení" at bounding box center [228, 238] width 149 height 11
click at [149, 237] on input "Počet balení ATC7 Brand Balení standardní jednotka" at bounding box center [144, 239] width 9 height 9
radio input "true"
click at [503, 362] on button "Zobrazit DIS-13" at bounding box center [517, 357] width 91 height 26
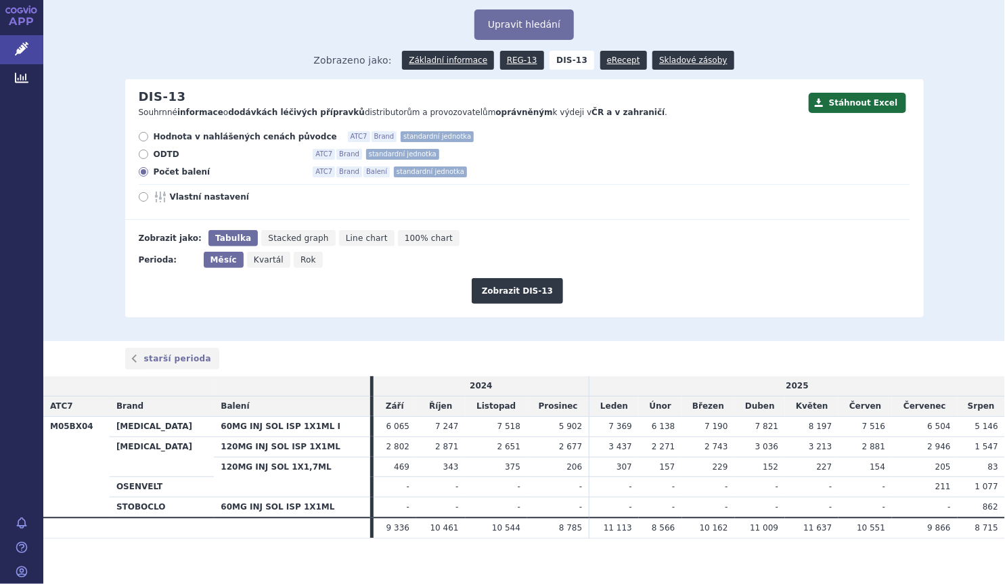
scroll to position [75, 0]
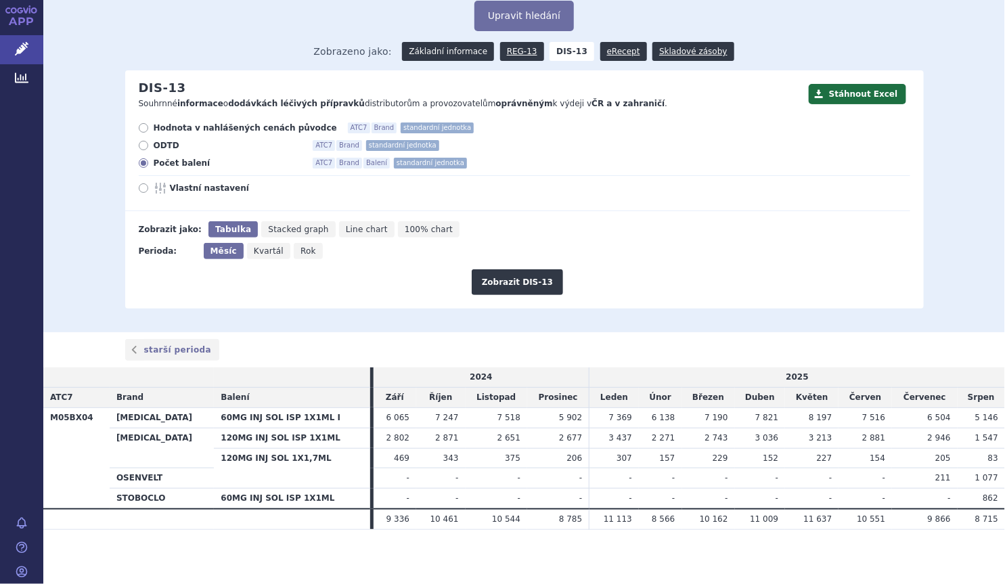
click at [459, 51] on link "Základní informace" at bounding box center [448, 51] width 92 height 19
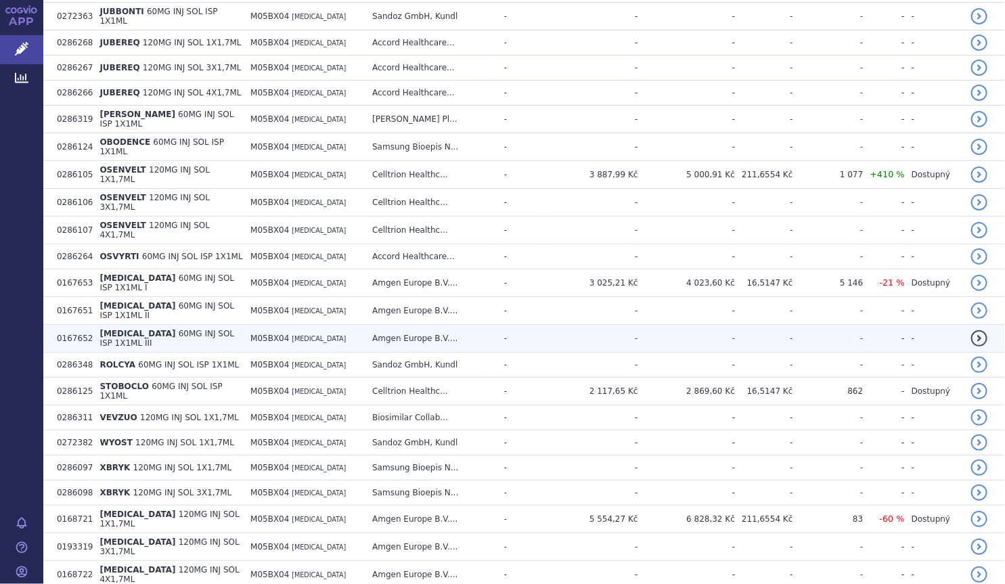
scroll to position [687, 0]
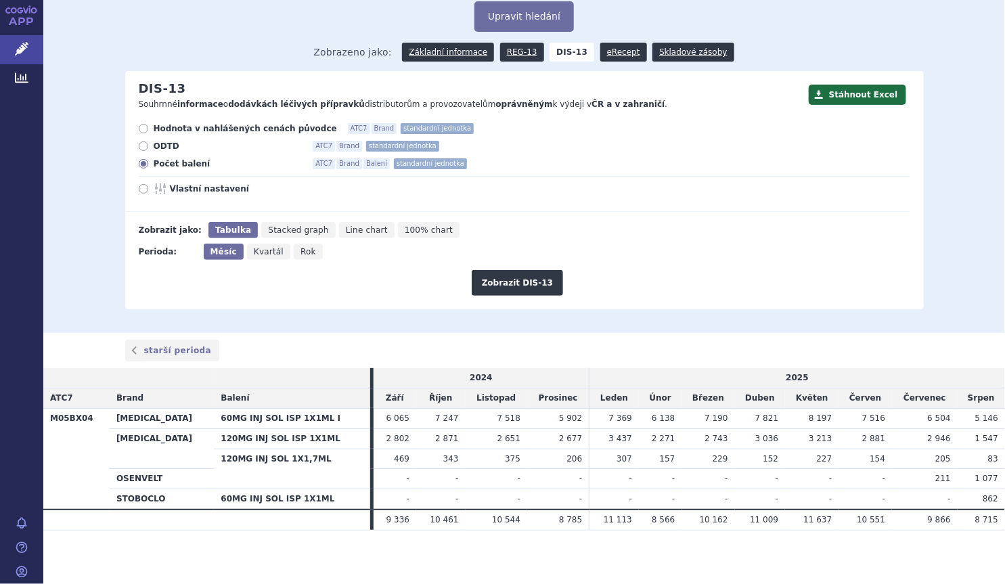
scroll to position [75, 0]
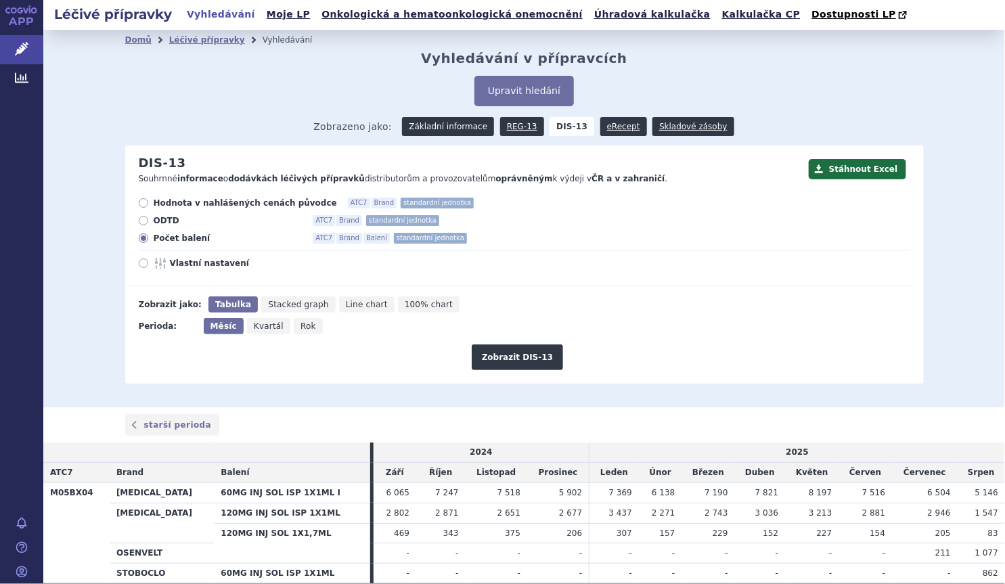
click at [424, 125] on link "Základní informace" at bounding box center [448, 126] width 92 height 19
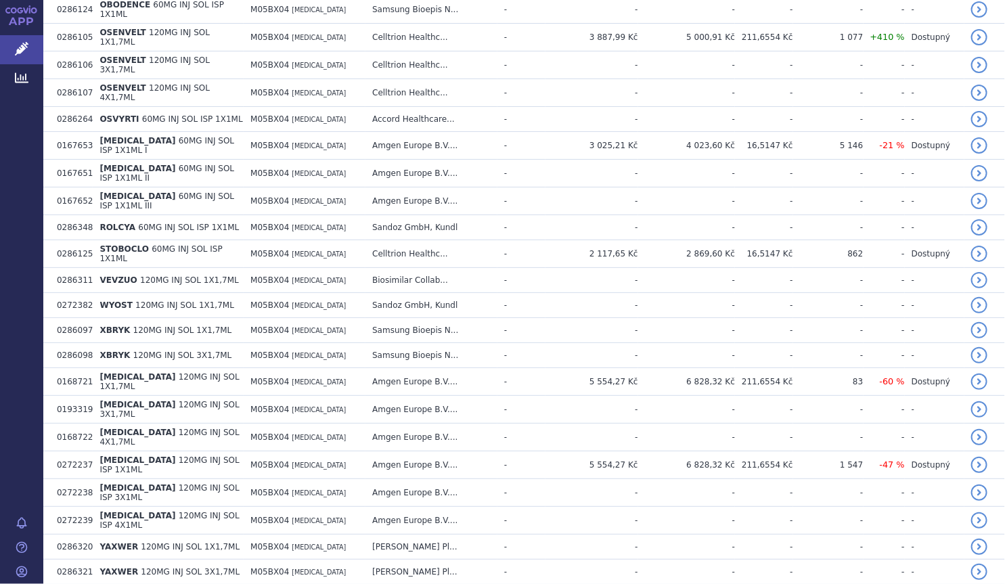
scroll to position [872, 0]
